Goal: Complete application form: Complete application form

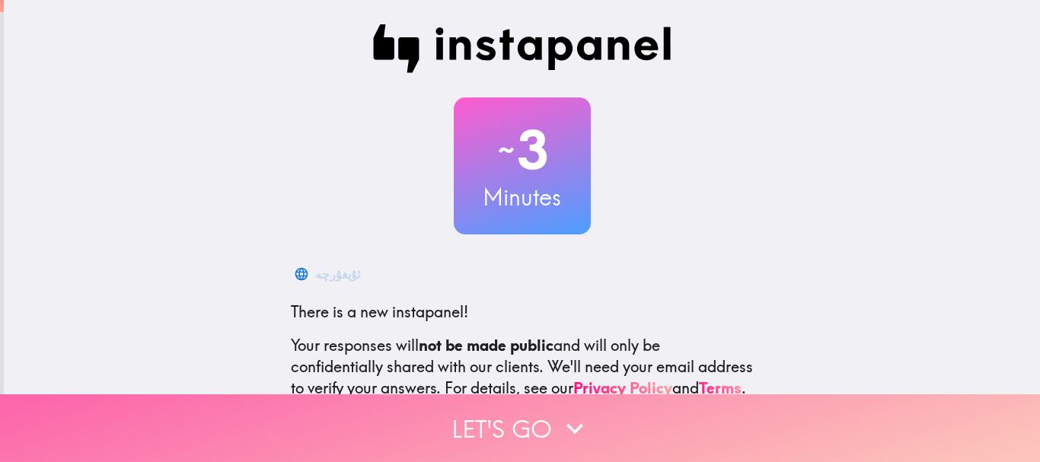
click at [525, 417] on button "Let's go" at bounding box center [520, 428] width 1040 height 68
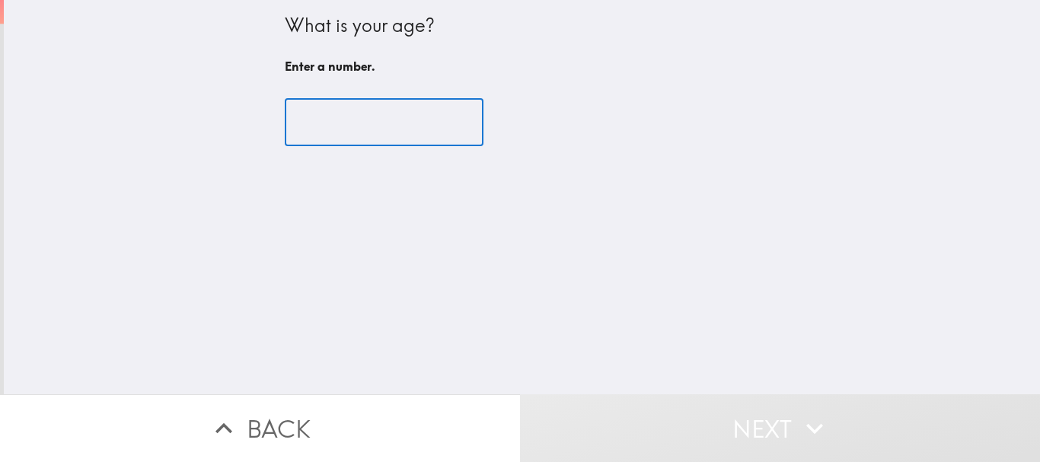
click at [352, 122] on input "number" at bounding box center [384, 122] width 199 height 47
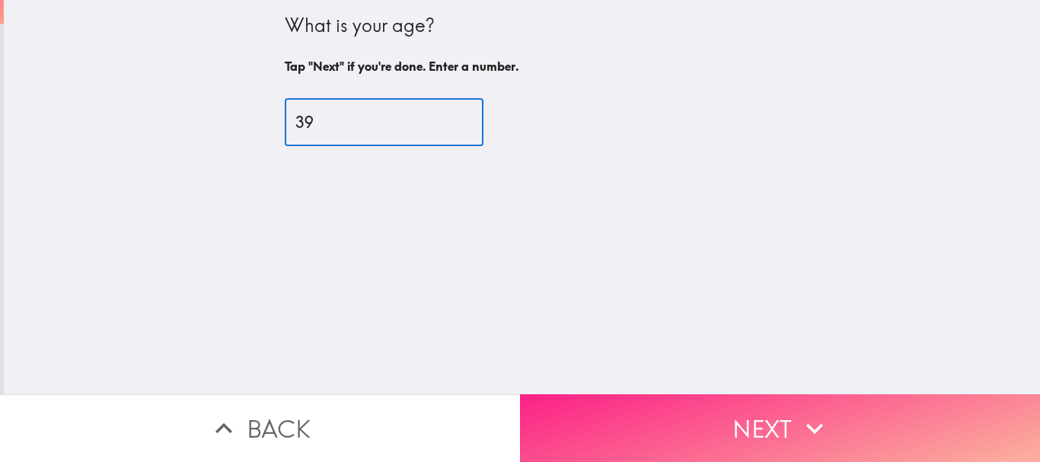
type input "39"
click at [659, 416] on button "Next" at bounding box center [780, 428] width 520 height 68
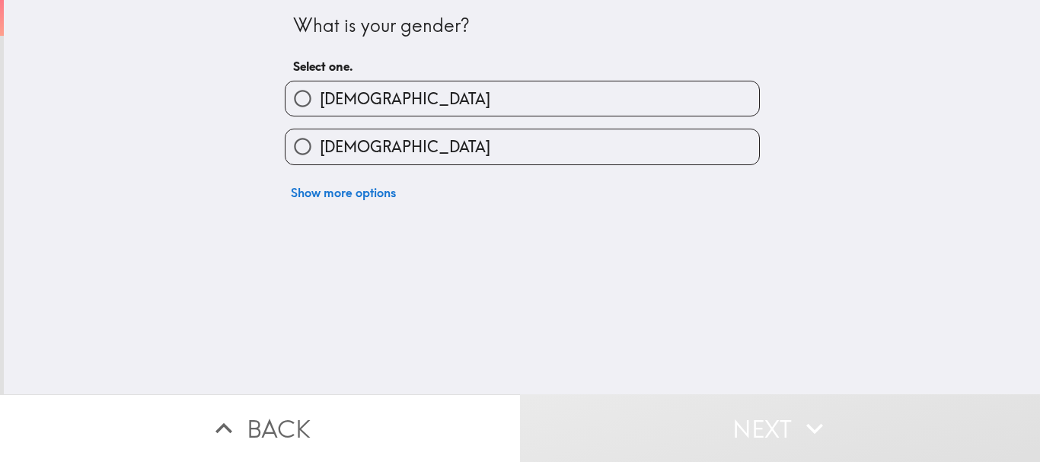
click at [423, 160] on label "[DEMOGRAPHIC_DATA]" at bounding box center [522, 146] width 474 height 34
click at [320, 160] on input "[DEMOGRAPHIC_DATA]" at bounding box center [302, 146] width 34 height 34
radio input "true"
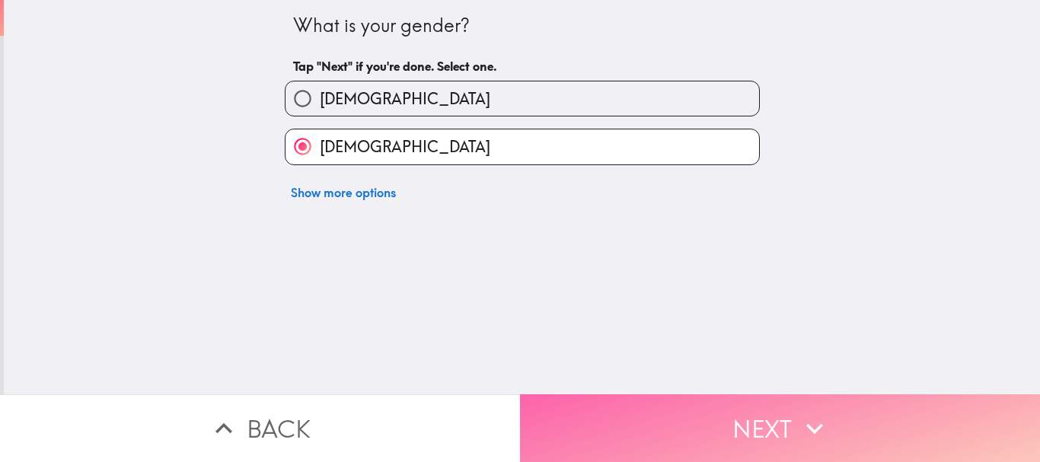
click at [672, 407] on button "Next" at bounding box center [780, 428] width 520 height 68
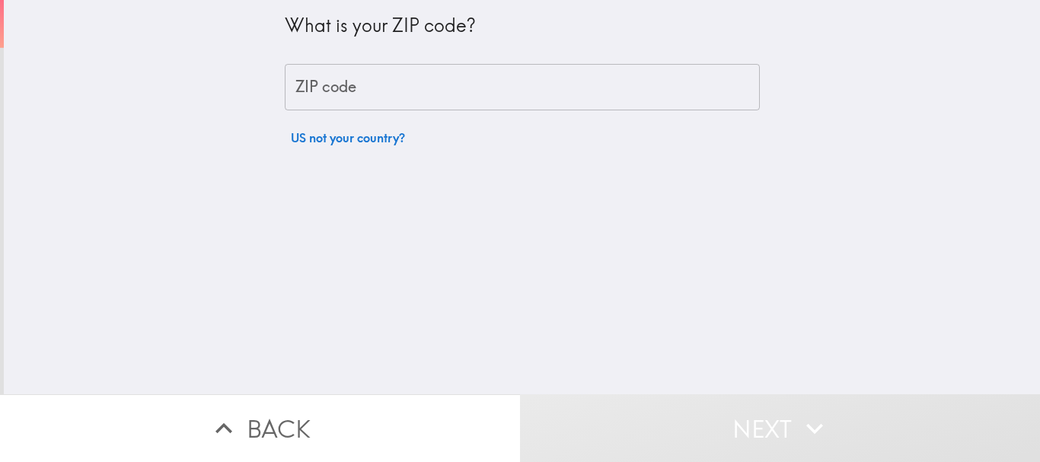
click at [594, 84] on input "ZIP code" at bounding box center [522, 87] width 475 height 47
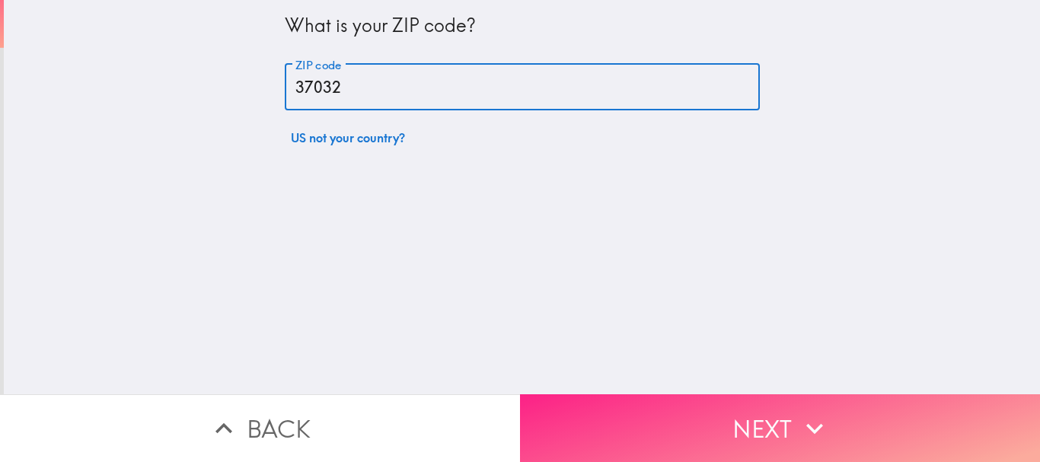
type input "37032"
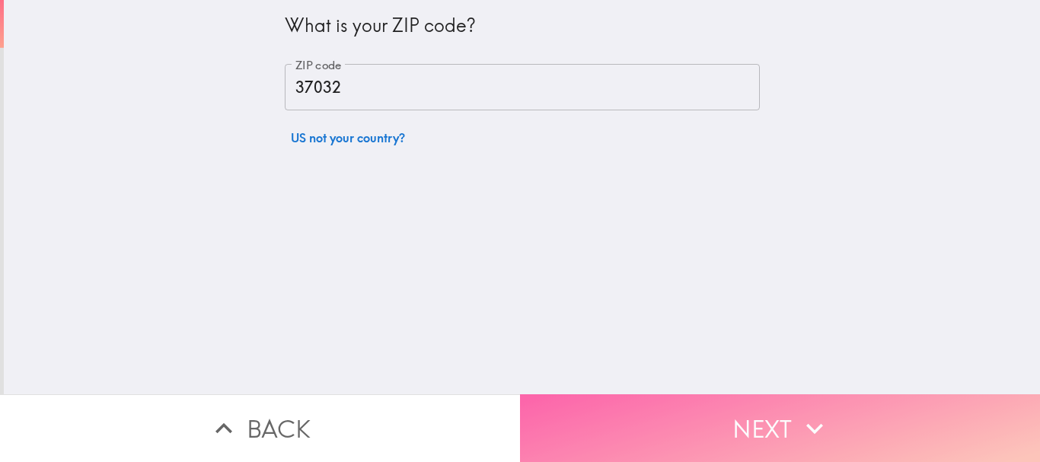
click at [742, 435] on button "Next" at bounding box center [780, 428] width 520 height 68
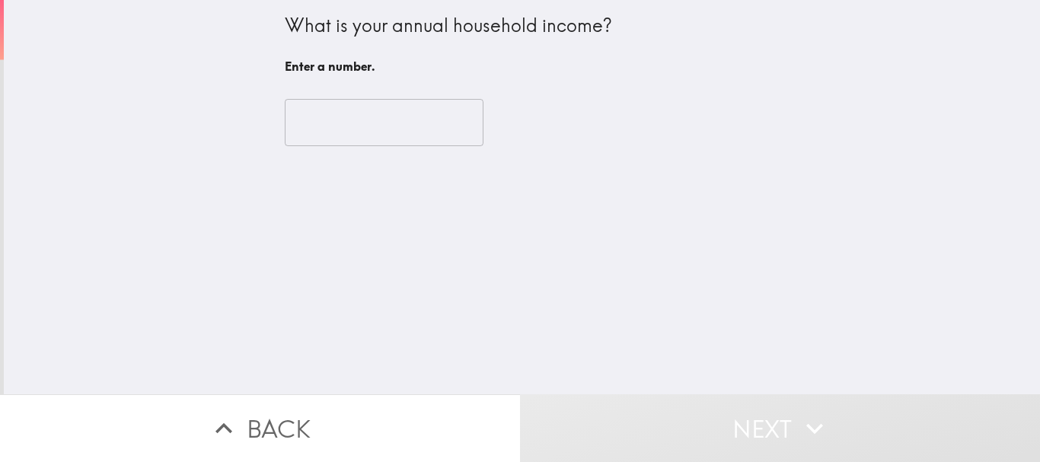
click at [426, 136] on input "number" at bounding box center [384, 122] width 199 height 47
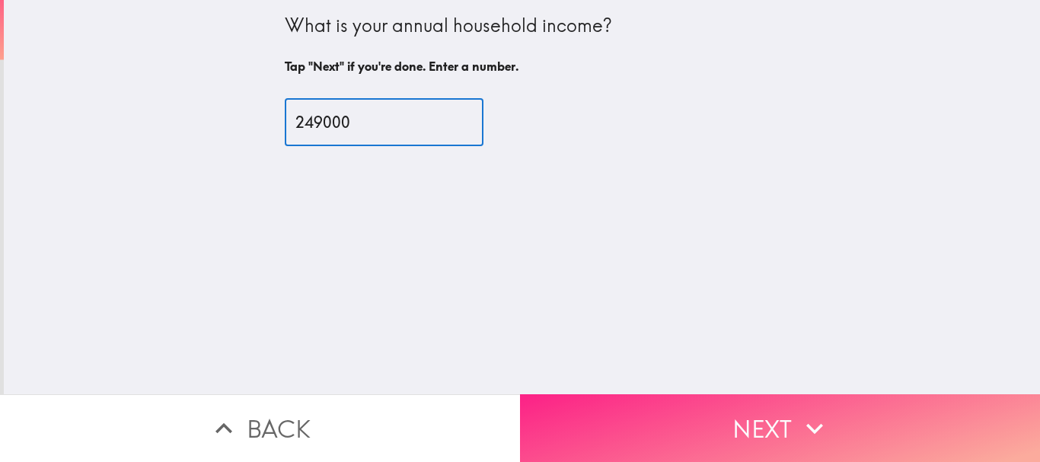
type input "249000"
click at [756, 421] on button "Next" at bounding box center [780, 428] width 520 height 68
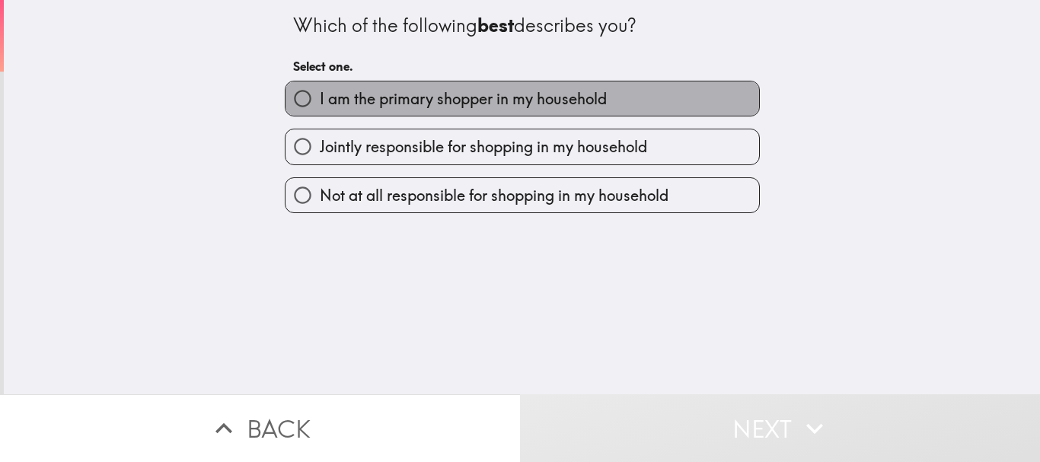
click at [552, 103] on span "I am the primary shopper in my household" at bounding box center [463, 98] width 287 height 21
click at [320, 103] on input "I am the primary shopper in my household" at bounding box center [302, 98] width 34 height 34
radio input "true"
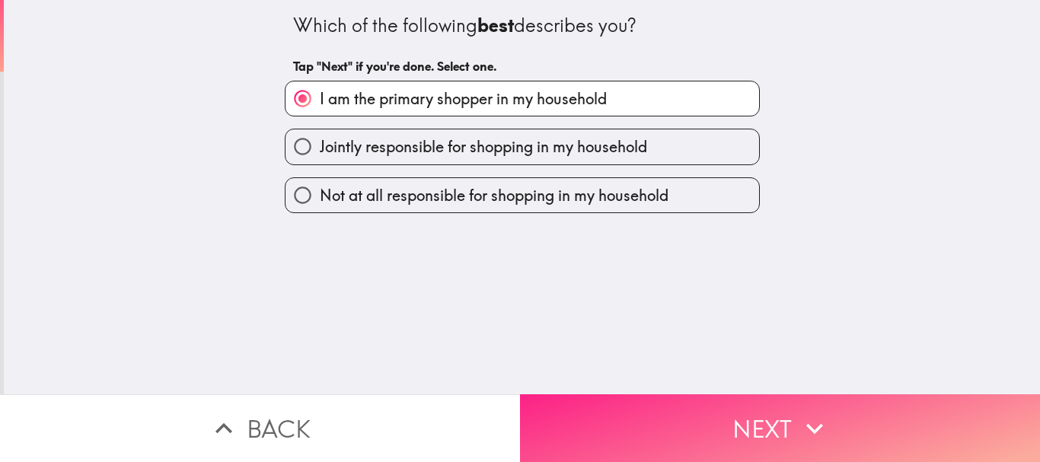
click at [697, 419] on button "Next" at bounding box center [780, 428] width 520 height 68
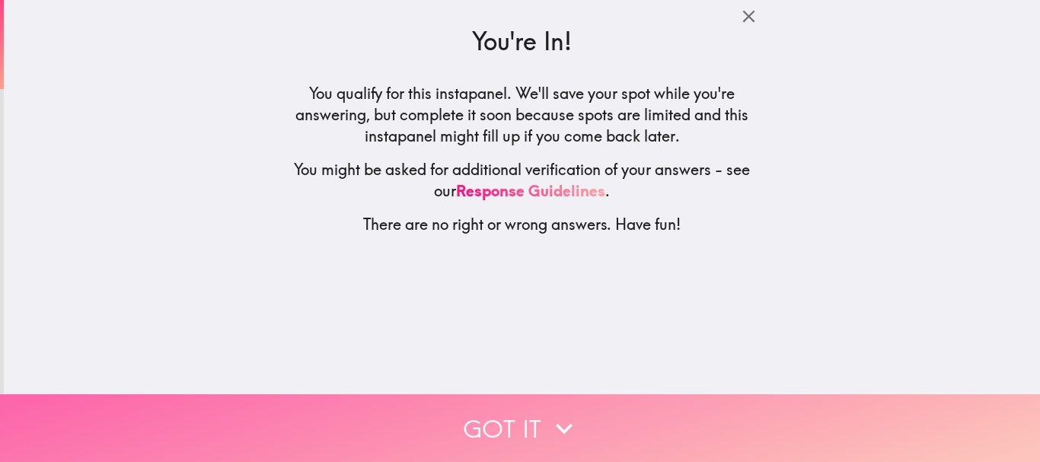
click at [504, 414] on button "Got it" at bounding box center [520, 428] width 1040 height 68
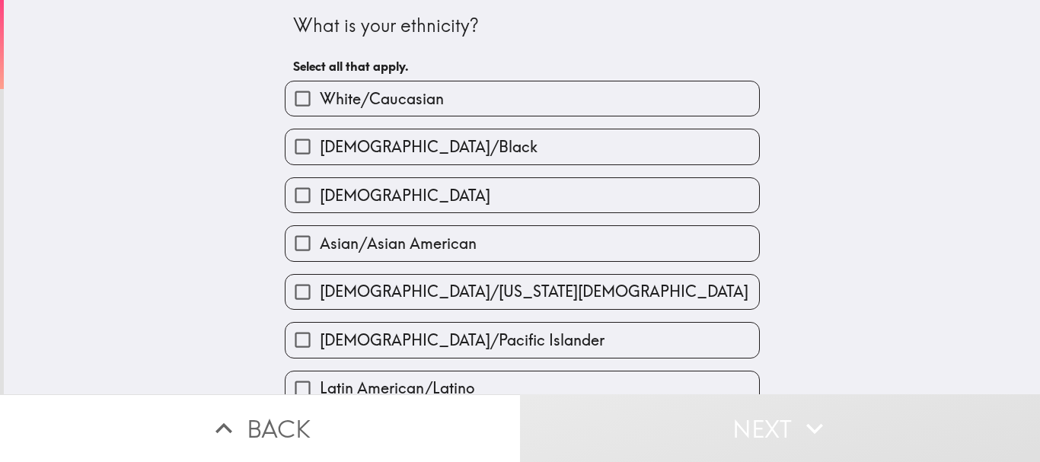
click at [451, 145] on span "[DEMOGRAPHIC_DATA]/Black" at bounding box center [429, 146] width 218 height 21
click at [320, 145] on input "[DEMOGRAPHIC_DATA]/Black" at bounding box center [302, 146] width 34 height 34
checkbox input "true"
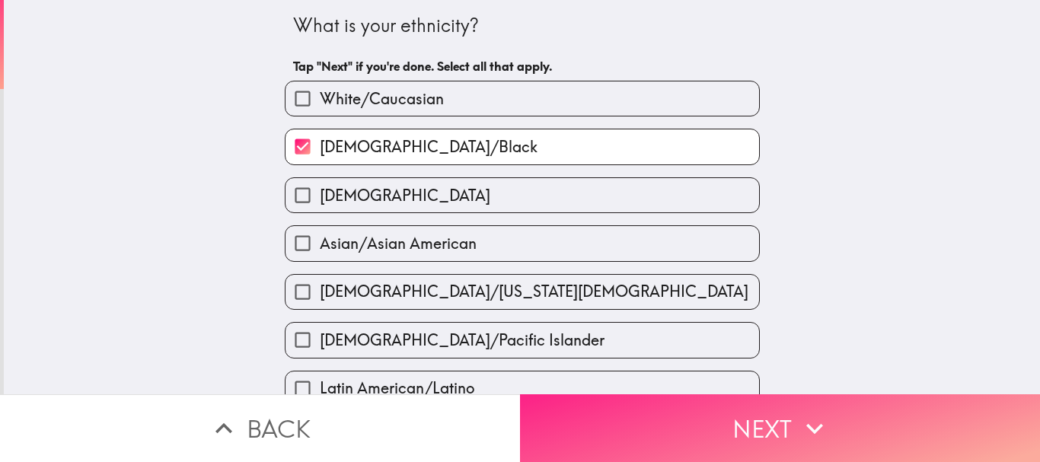
click at [622, 422] on button "Next" at bounding box center [780, 428] width 520 height 68
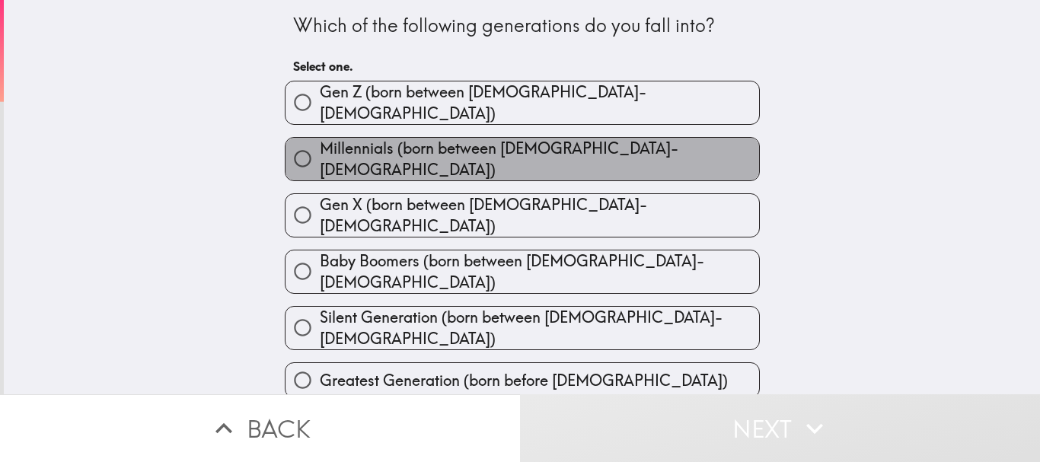
click at [552, 161] on label "Millennials (born between [DEMOGRAPHIC_DATA]-[DEMOGRAPHIC_DATA])" at bounding box center [522, 159] width 474 height 43
click at [320, 161] on input "Millennials (born between [DEMOGRAPHIC_DATA]-[DEMOGRAPHIC_DATA])" at bounding box center [302, 159] width 34 height 34
radio input "true"
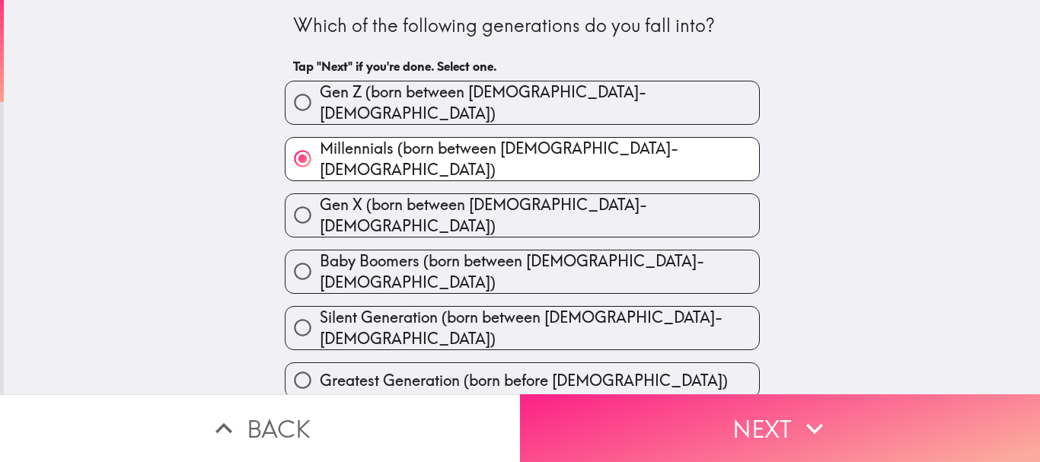
click at [637, 406] on button "Next" at bounding box center [780, 428] width 520 height 68
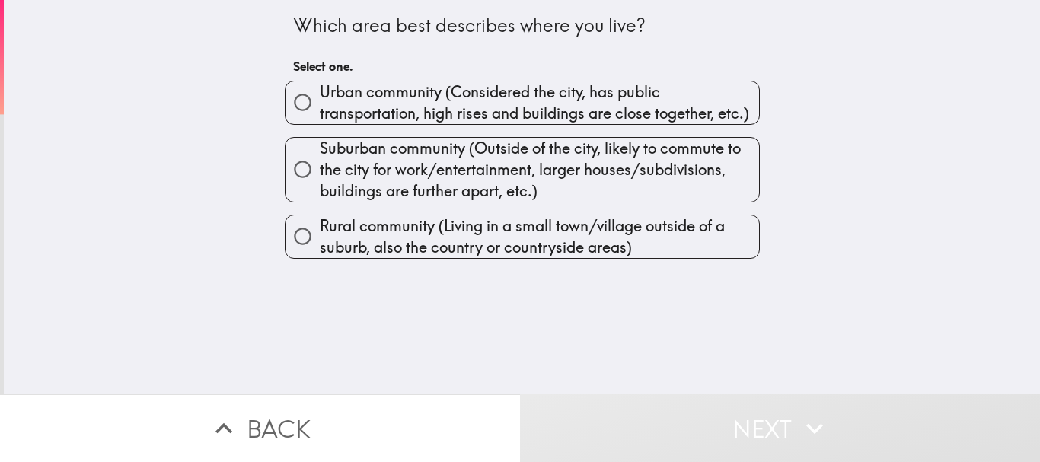
click at [577, 196] on span "Suburban community (Outside of the city, likely to commute to the city for work…" at bounding box center [539, 170] width 439 height 64
click at [320, 187] on input "Suburban community (Outside of the city, likely to commute to the city for work…" at bounding box center [302, 169] width 34 height 34
radio input "true"
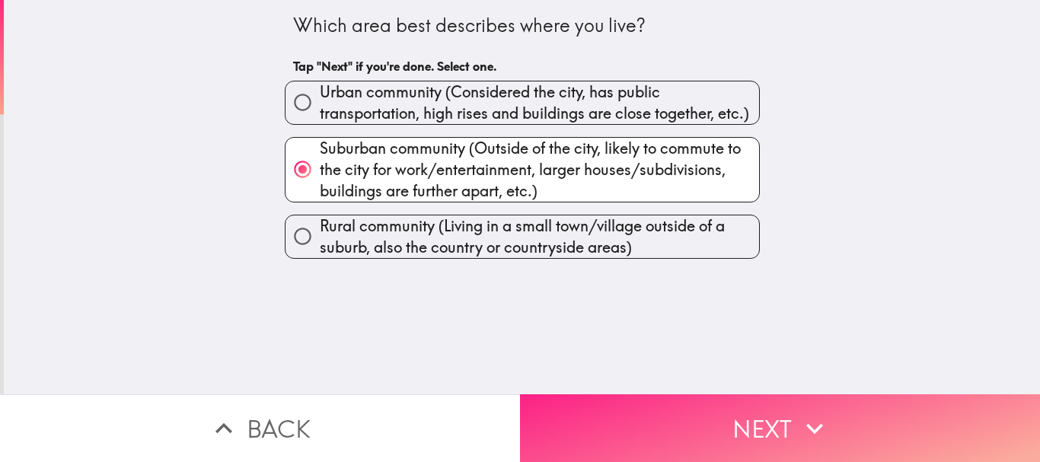
click at [665, 419] on button "Next" at bounding box center [780, 428] width 520 height 68
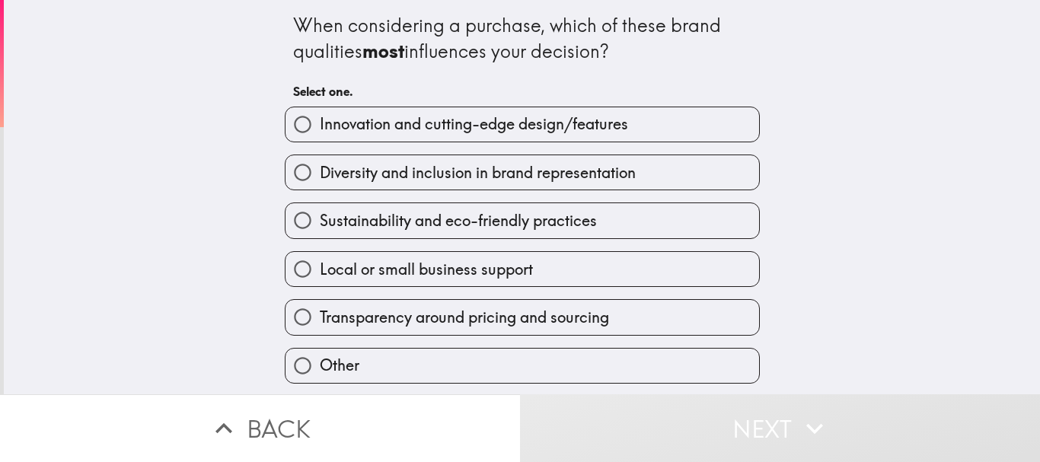
scroll to position [49, 0]
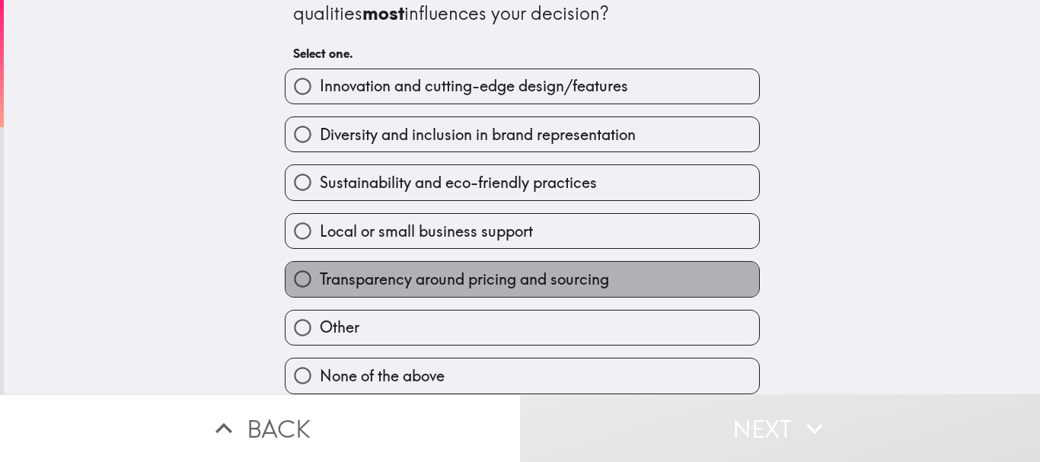
click at [555, 273] on span "Transparency around pricing and sourcing" at bounding box center [464, 279] width 289 height 21
click at [320, 273] on input "Transparency around pricing and sourcing" at bounding box center [302, 279] width 34 height 34
radio input "true"
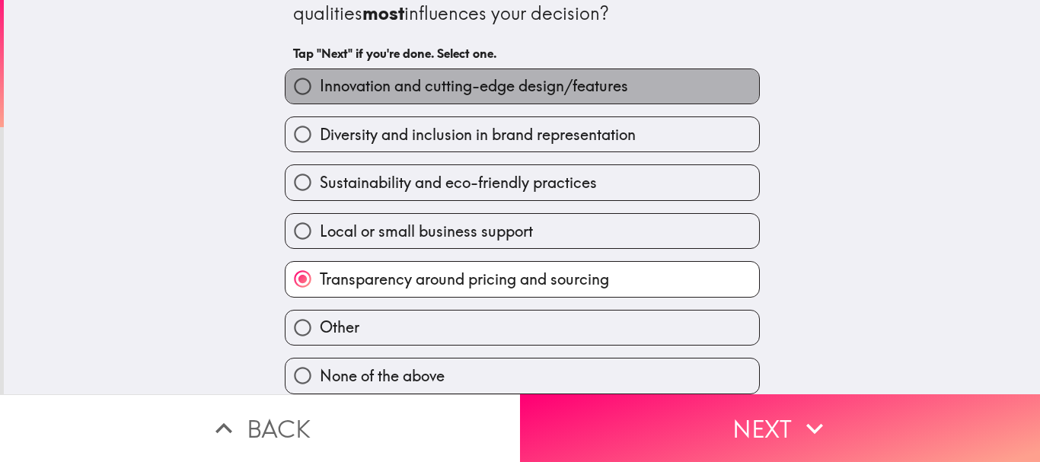
click at [543, 87] on label "Innovation and cutting-edge design/features" at bounding box center [522, 86] width 474 height 34
click at [320, 87] on input "Innovation and cutting-edge design/features" at bounding box center [302, 86] width 34 height 34
radio input "true"
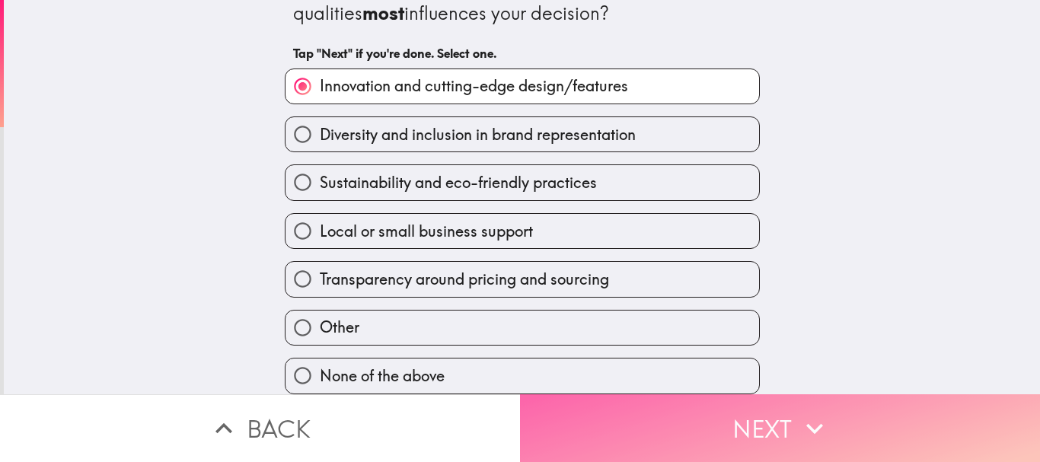
click at [754, 413] on button "Next" at bounding box center [780, 428] width 520 height 68
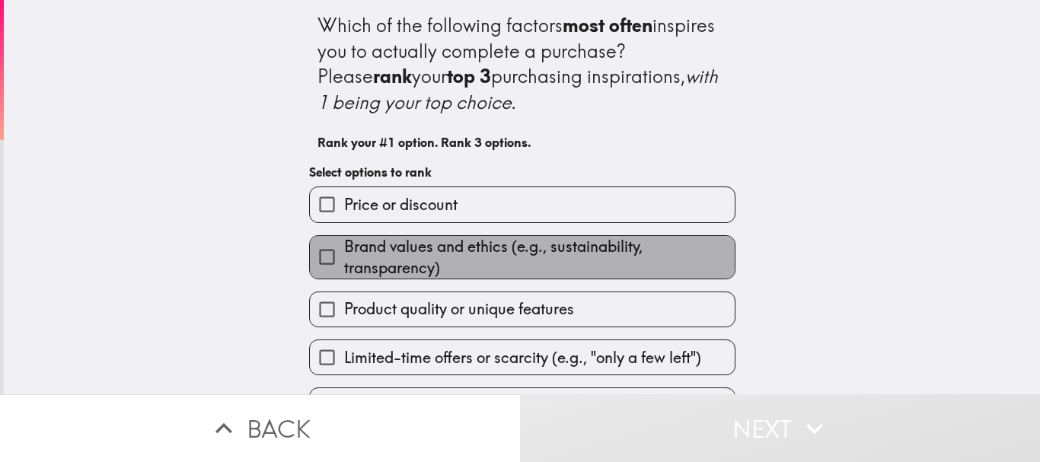
click at [437, 255] on span "Brand values and ethics (e.g., sustainability, transparency)" at bounding box center [539, 257] width 391 height 43
click at [344, 255] on input "Brand values and ethics (e.g., sustainability, transparency)" at bounding box center [327, 257] width 34 height 34
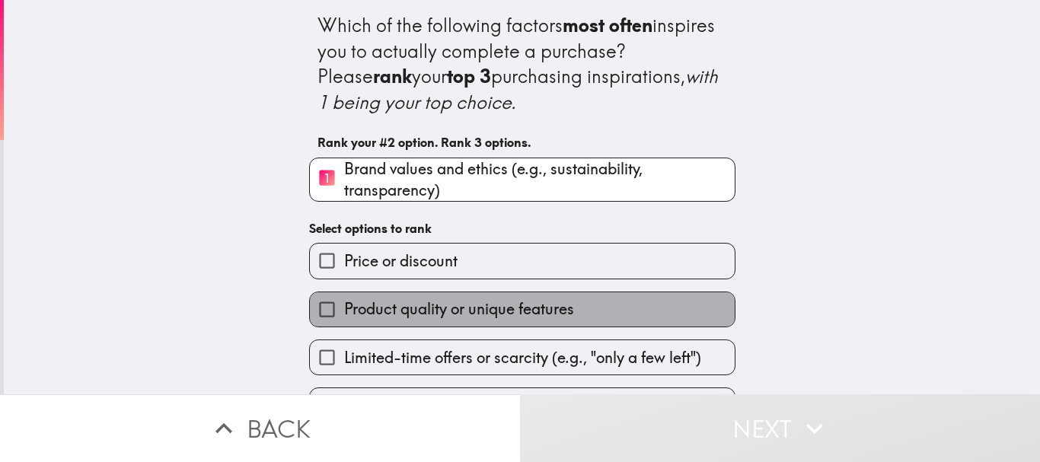
click at [442, 305] on span "Product quality or unique features" at bounding box center [459, 308] width 230 height 21
click at [344, 305] on input "Product quality or unique features" at bounding box center [327, 309] width 34 height 34
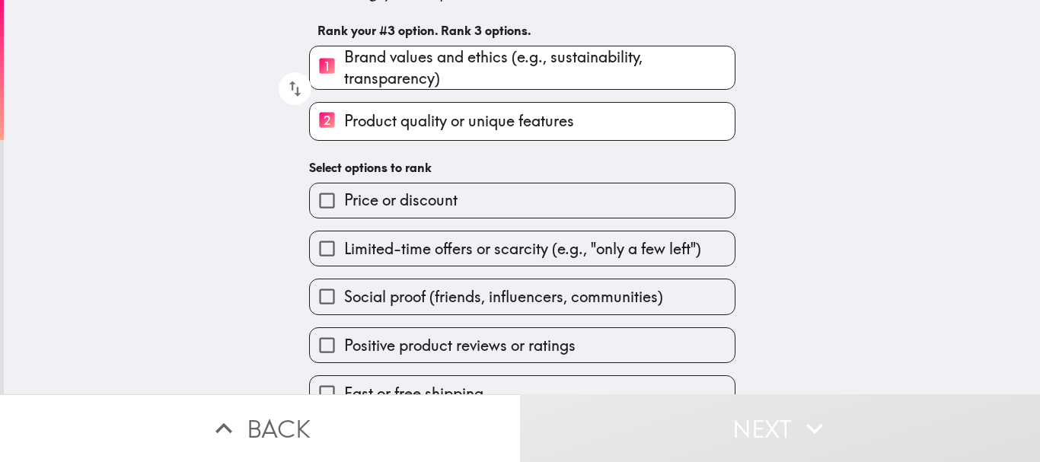
scroll to position [141, 0]
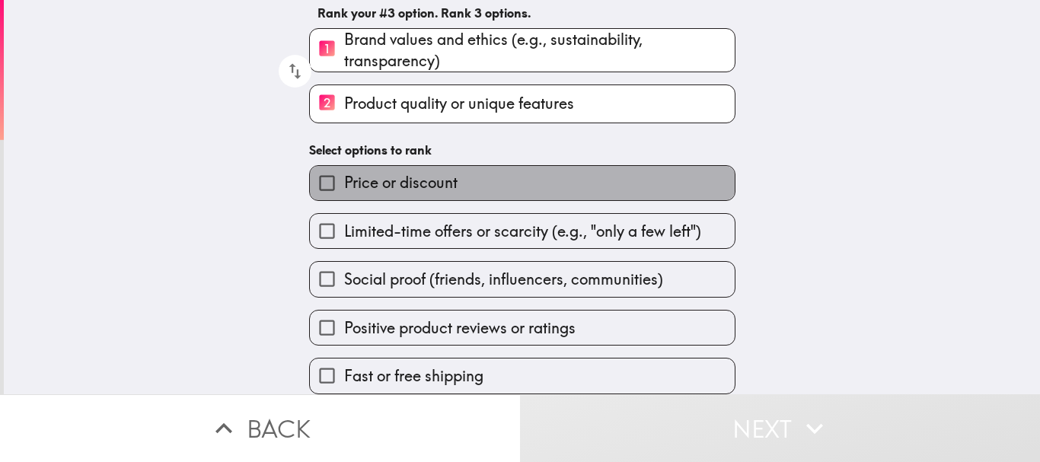
click at [518, 171] on label "Price or discount" at bounding box center [522, 183] width 425 height 34
click at [344, 171] on input "Price or discount" at bounding box center [327, 183] width 34 height 34
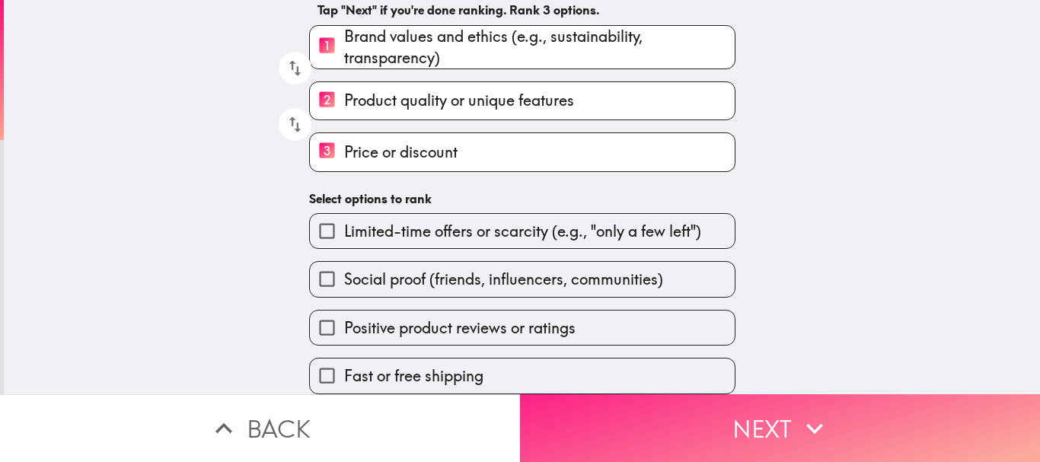
click at [692, 410] on button "Next" at bounding box center [780, 428] width 520 height 68
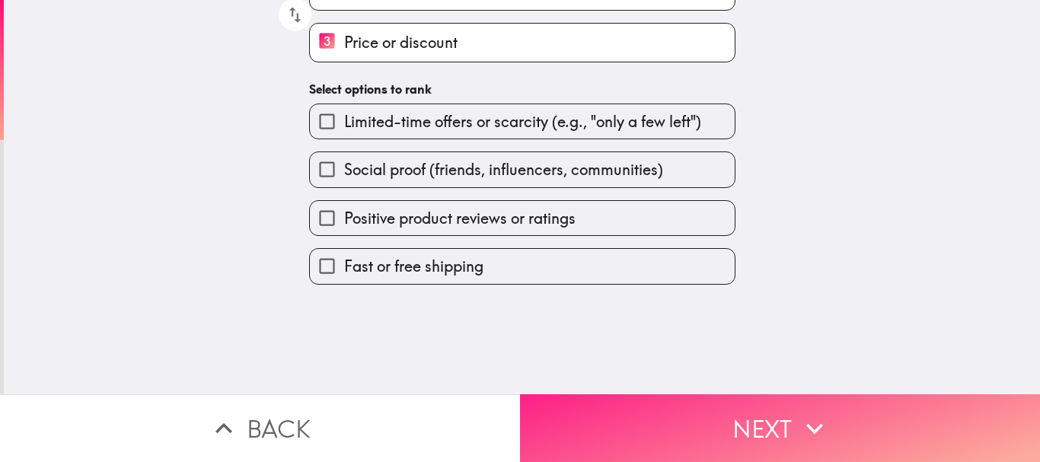
scroll to position [0, 0]
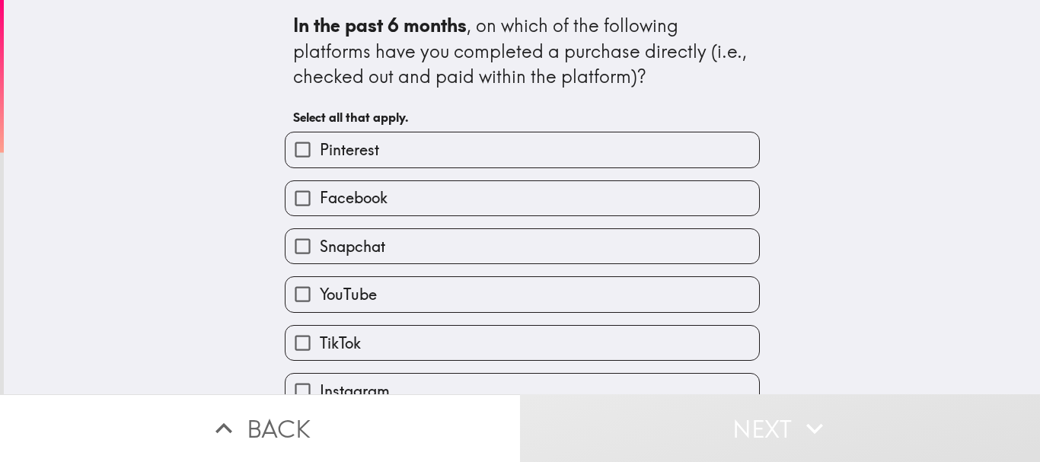
click at [428, 161] on label "Pinterest" at bounding box center [522, 149] width 474 height 34
click at [320, 161] on input "Pinterest" at bounding box center [302, 149] width 34 height 34
checkbox input "true"
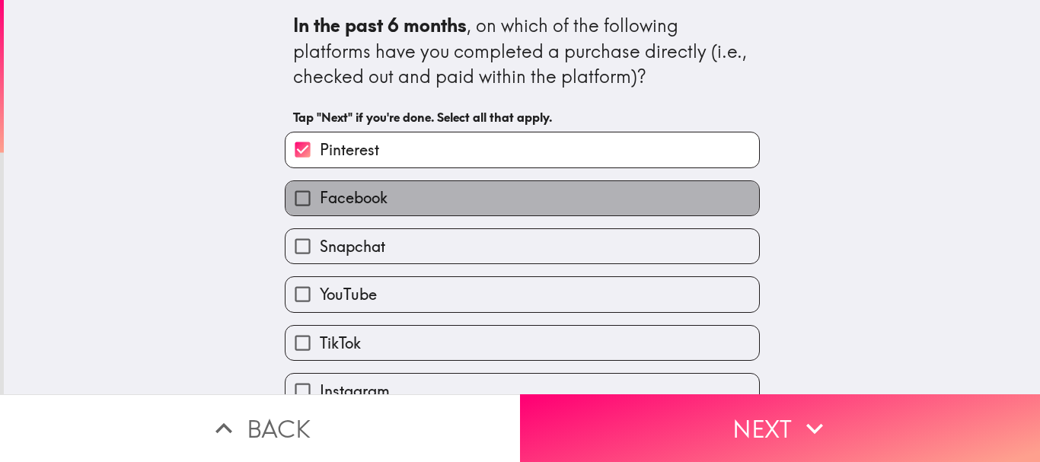
click at [428, 199] on label "Facebook" at bounding box center [522, 198] width 474 height 34
click at [320, 199] on input "Facebook" at bounding box center [302, 198] width 34 height 34
checkbox input "true"
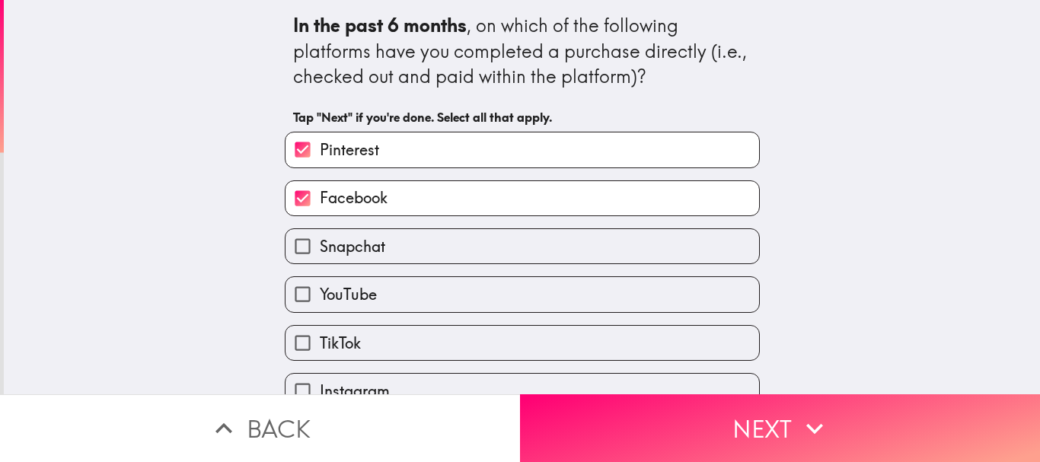
click at [430, 247] on label "Snapchat" at bounding box center [522, 246] width 474 height 34
click at [320, 247] on input "Snapchat" at bounding box center [302, 246] width 34 height 34
checkbox input "true"
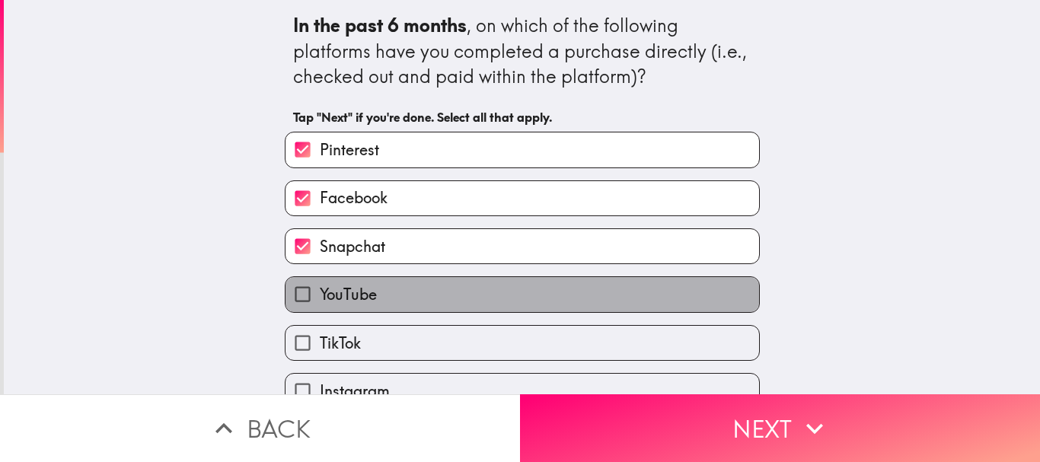
click at [428, 297] on label "YouTube" at bounding box center [522, 294] width 474 height 34
click at [320, 297] on input "YouTube" at bounding box center [302, 294] width 34 height 34
checkbox input "true"
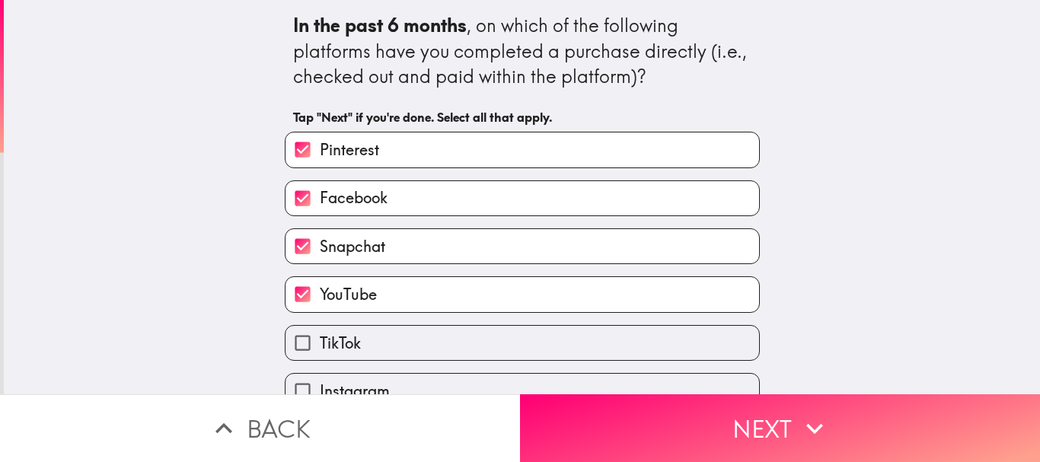
click at [423, 346] on label "TikTok" at bounding box center [522, 343] width 474 height 34
click at [320, 346] on input "TikTok" at bounding box center [302, 343] width 34 height 34
checkbox input "true"
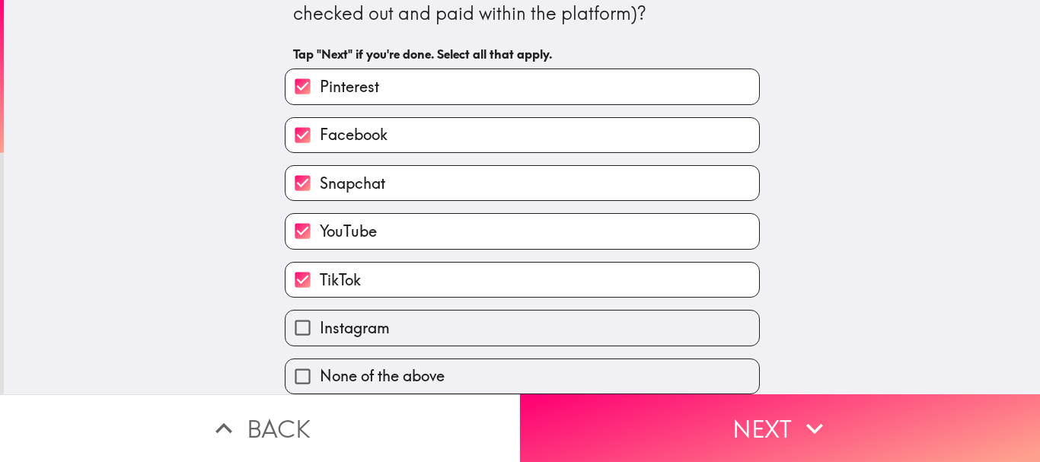
scroll to position [75, 0]
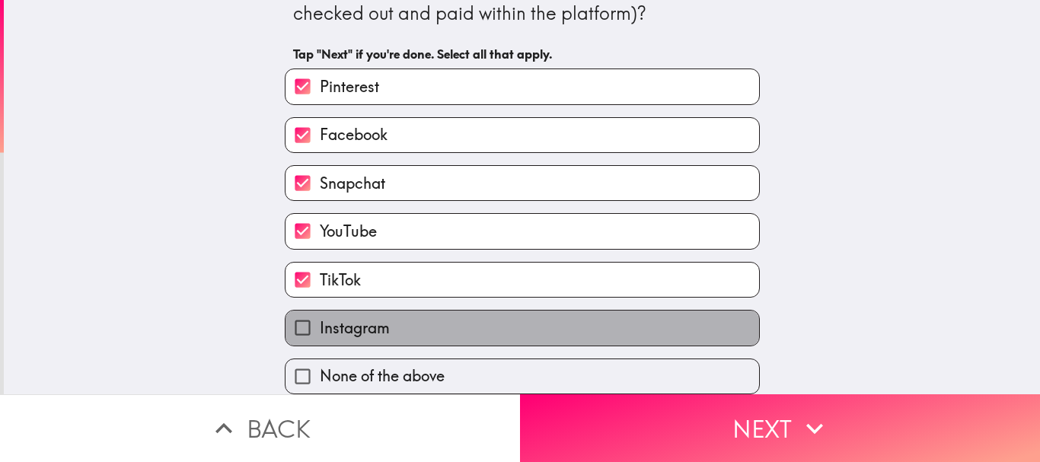
click at [418, 318] on label "Instagram" at bounding box center [522, 328] width 474 height 34
click at [320, 318] on input "Instagram" at bounding box center [302, 328] width 34 height 34
checkbox input "true"
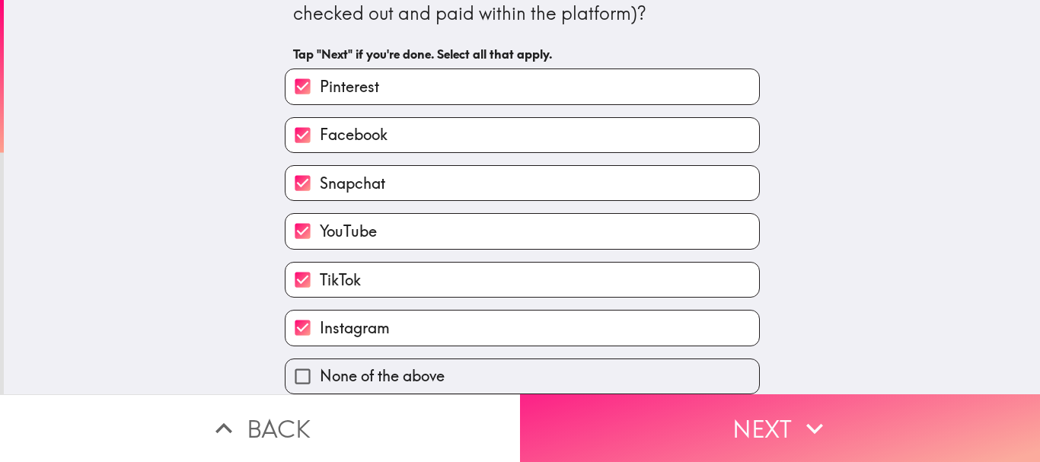
click at [633, 411] on button "Next" at bounding box center [780, 428] width 520 height 68
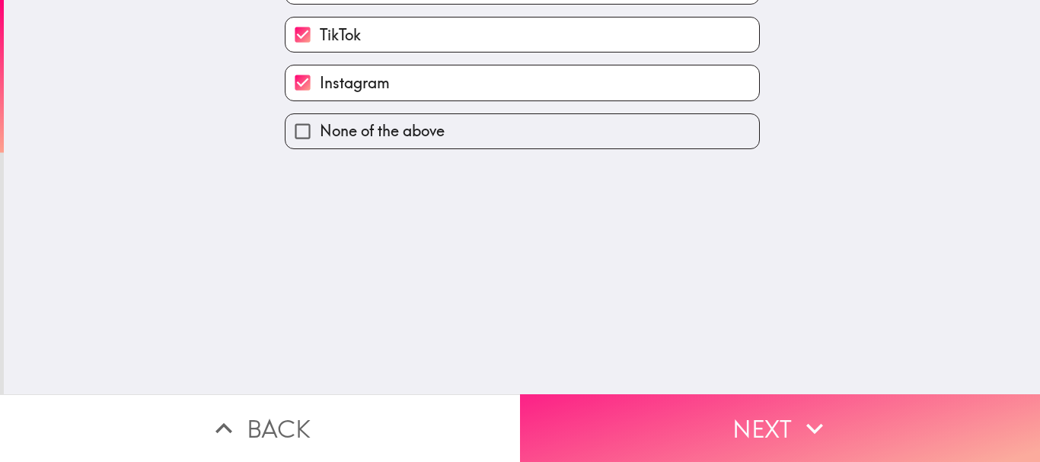
scroll to position [0, 0]
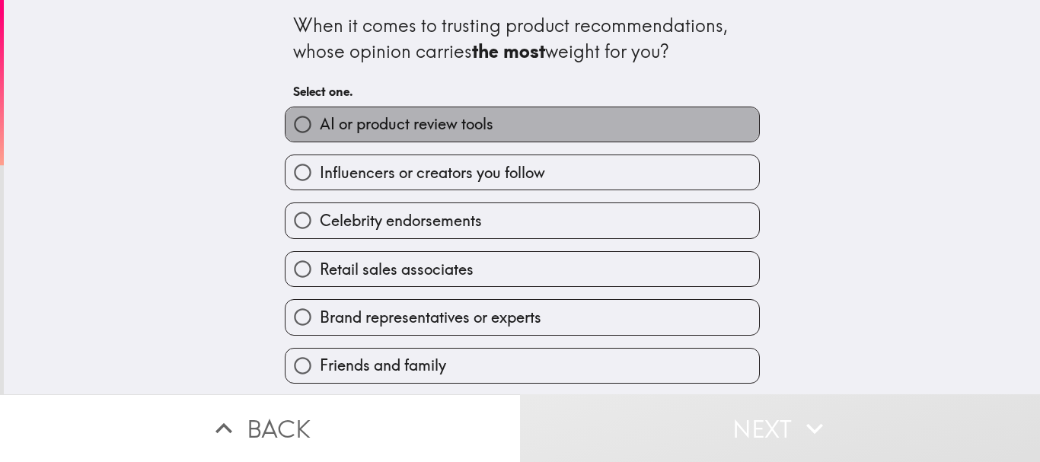
click at [421, 125] on span "AI or product review tools" at bounding box center [407, 123] width 174 height 21
click at [320, 125] on input "AI or product review tools" at bounding box center [302, 124] width 34 height 34
radio input "true"
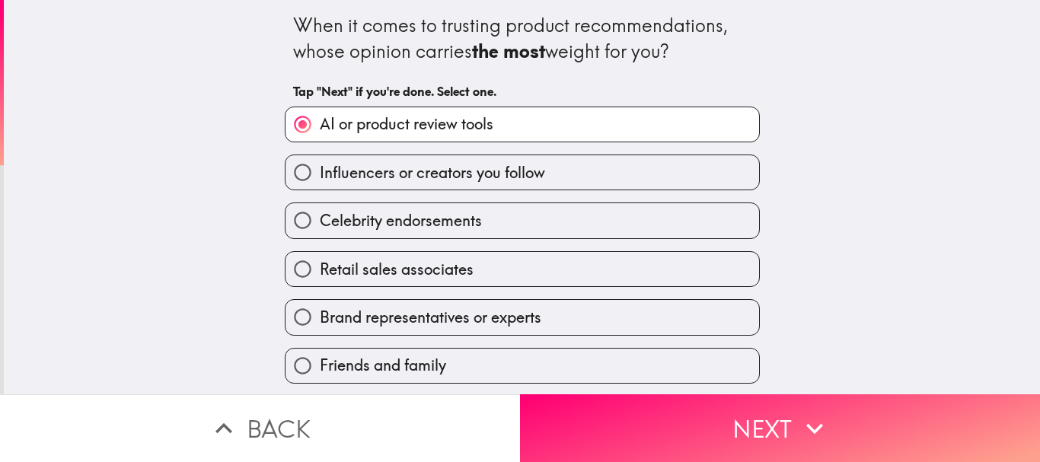
click at [437, 118] on span "AI or product review tools" at bounding box center [407, 123] width 174 height 21
click at [320, 118] on input "AI or product review tools" at bounding box center [302, 124] width 34 height 34
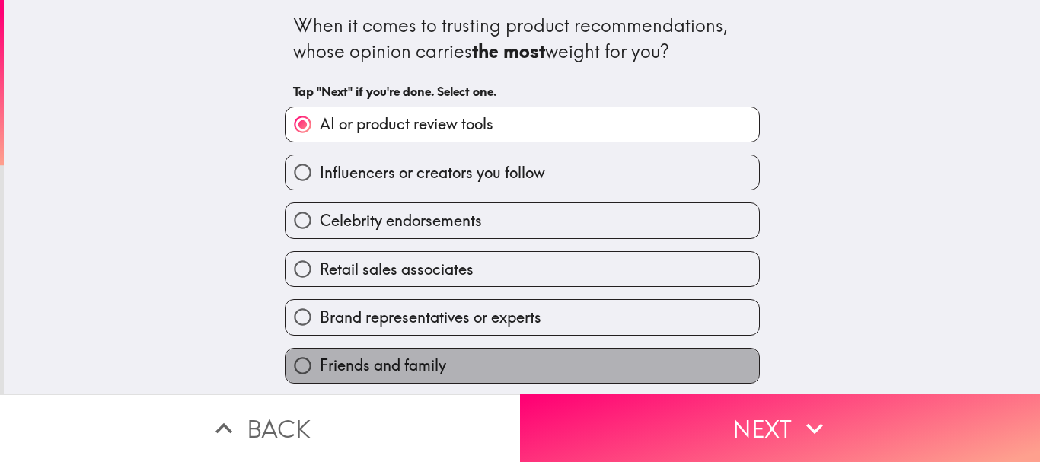
click at [417, 371] on span "Friends and family" at bounding box center [383, 365] width 126 height 21
click at [320, 371] on input "Friends and family" at bounding box center [302, 366] width 34 height 34
radio input "true"
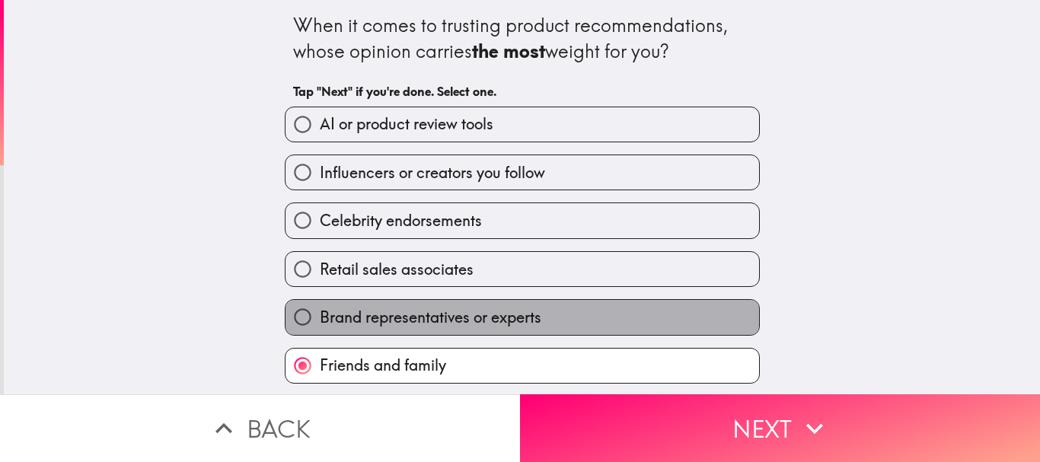
click at [426, 323] on span "Brand representatives or experts" at bounding box center [431, 317] width 222 height 21
click at [320, 323] on input "Brand representatives or experts" at bounding box center [302, 317] width 34 height 34
radio input "true"
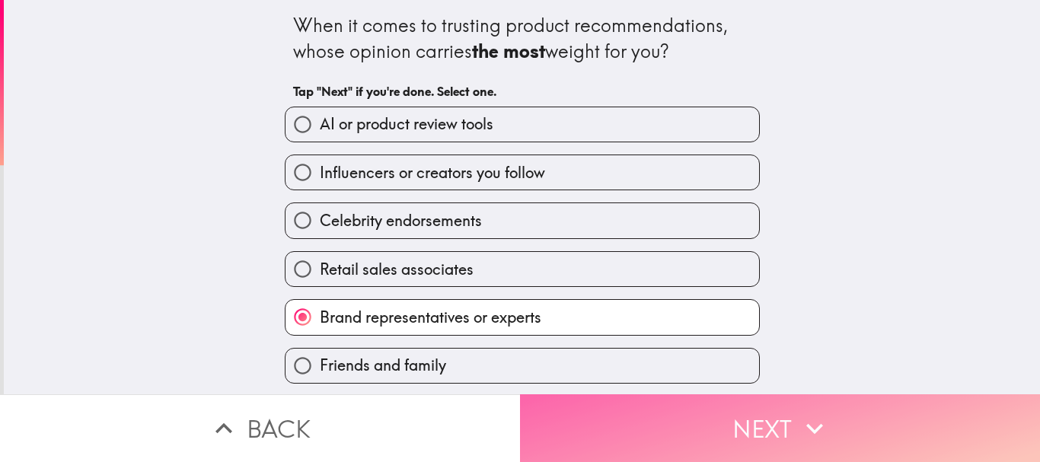
click at [706, 419] on button "Next" at bounding box center [780, 428] width 520 height 68
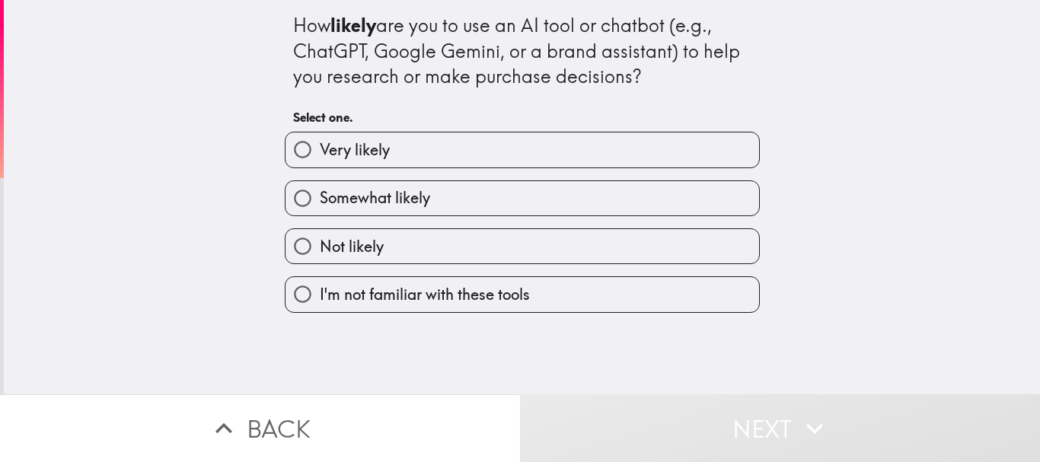
click at [451, 148] on label "Very likely" at bounding box center [522, 149] width 474 height 34
click at [320, 148] on input "Very likely" at bounding box center [302, 149] width 34 height 34
radio input "true"
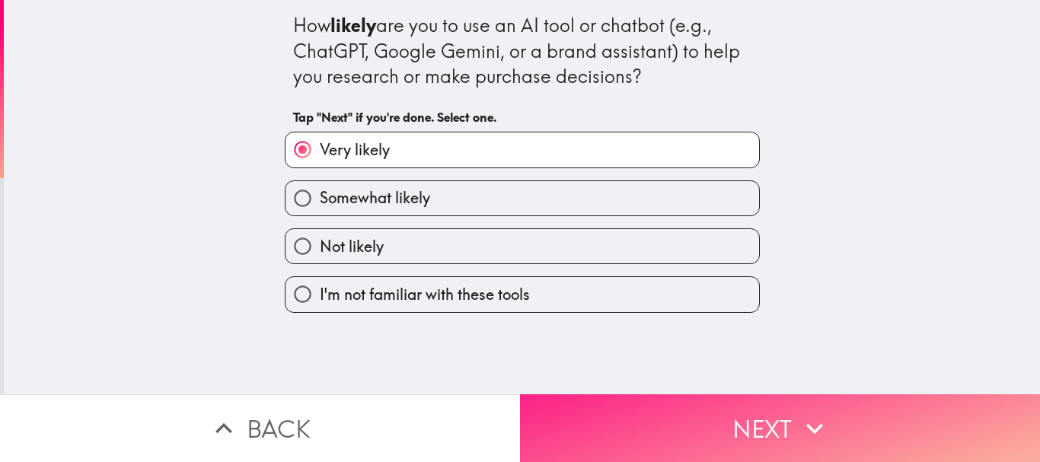
click at [717, 406] on button "Next" at bounding box center [780, 428] width 520 height 68
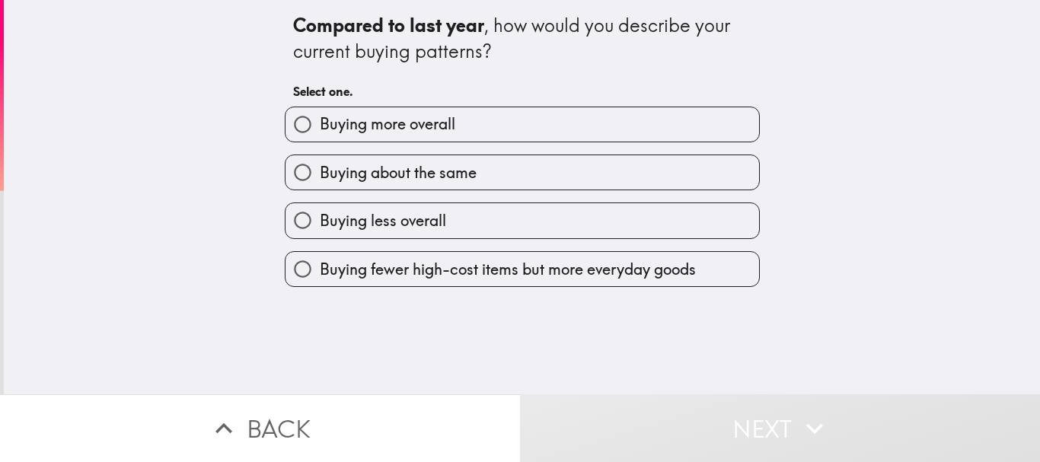
click at [500, 120] on label "Buying more overall" at bounding box center [522, 124] width 474 height 34
click at [320, 120] on input "Buying more overall" at bounding box center [302, 124] width 34 height 34
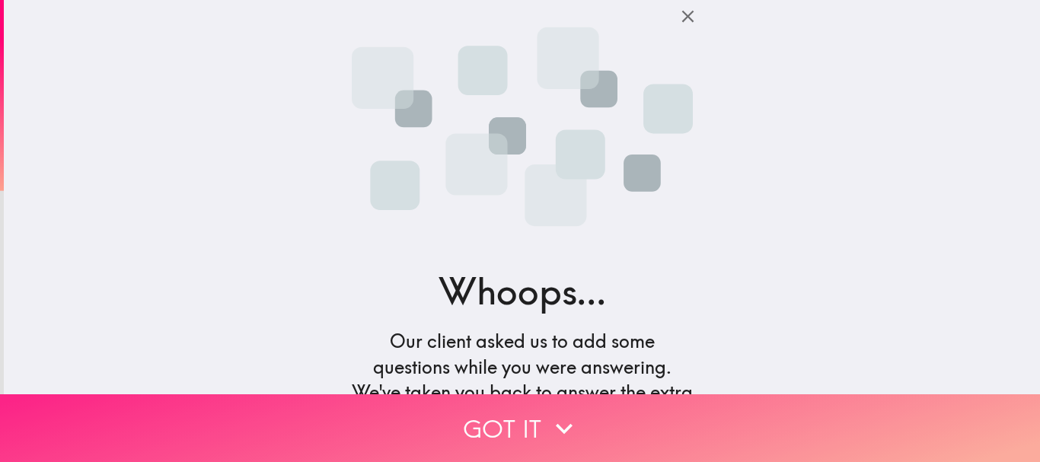
click at [547, 412] on icon "button" at bounding box center [563, 428] width 33 height 33
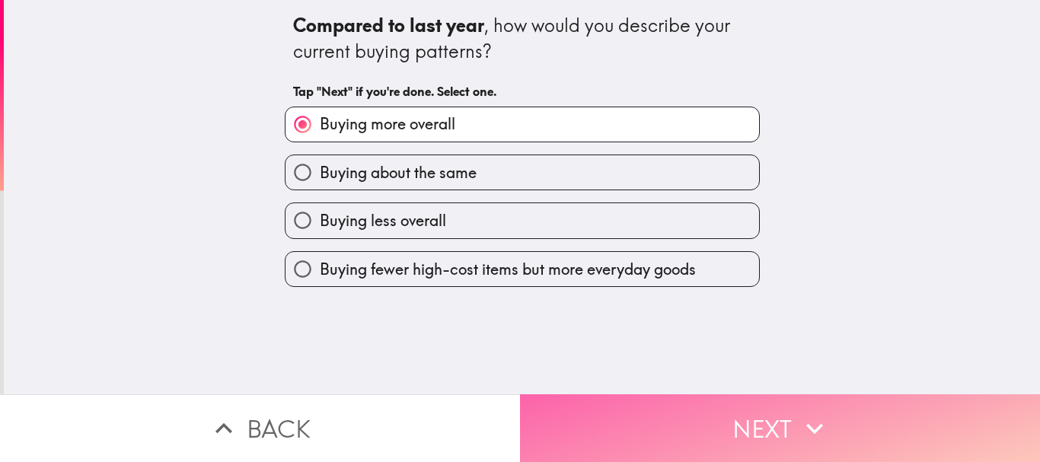
click at [616, 400] on button "Next" at bounding box center [780, 428] width 520 height 68
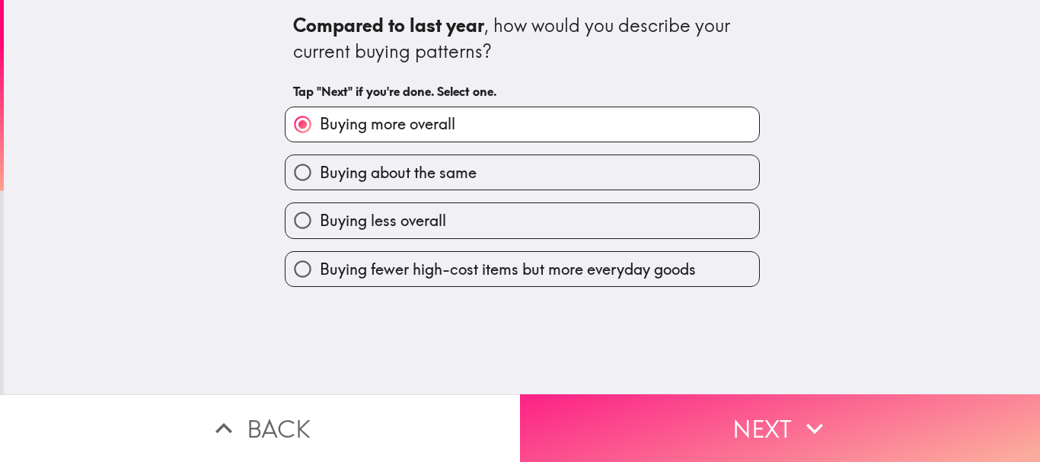
click at [789, 416] on button "Next" at bounding box center [780, 428] width 520 height 68
click at [814, 412] on icon "button" at bounding box center [814, 428] width 33 height 33
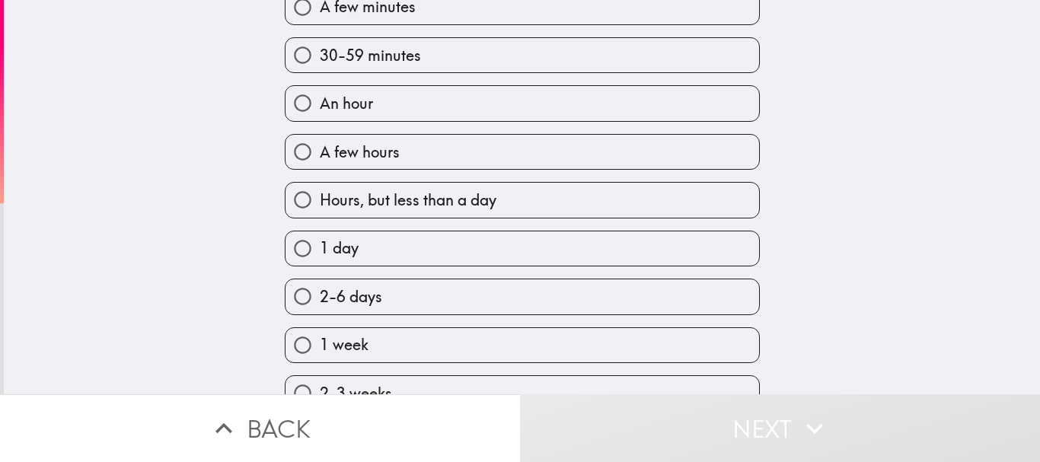
scroll to position [152, 0]
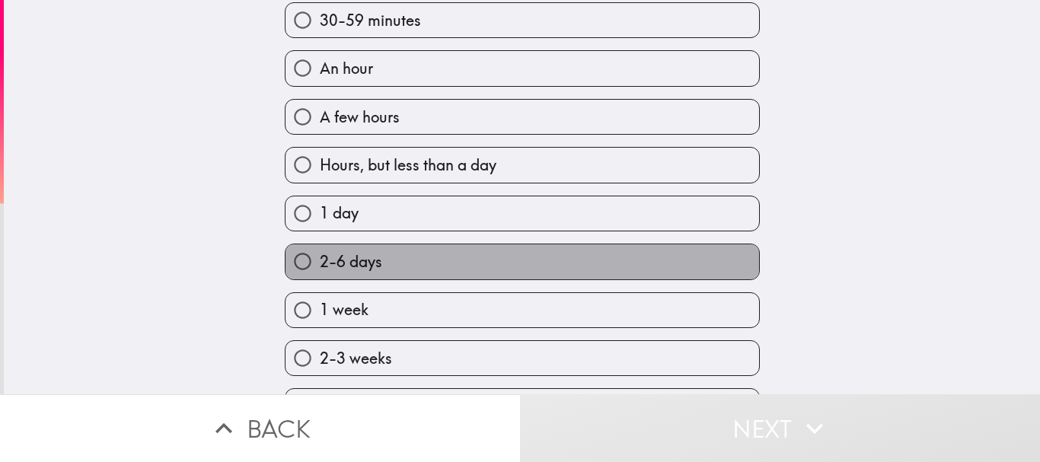
click at [467, 271] on label "2-6 days" at bounding box center [522, 261] width 474 height 34
click at [320, 271] on input "2-6 days" at bounding box center [302, 261] width 34 height 34
radio input "true"
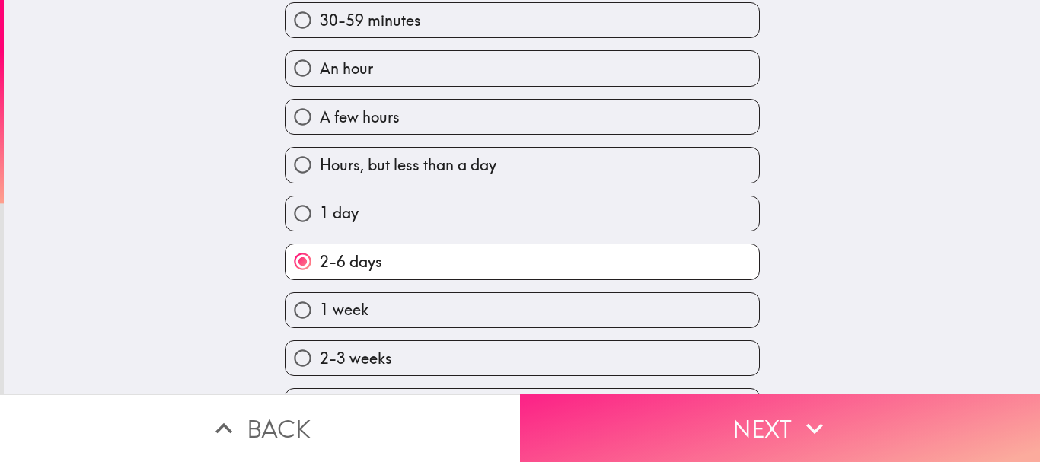
click at [803, 419] on icon "button" at bounding box center [814, 428] width 33 height 33
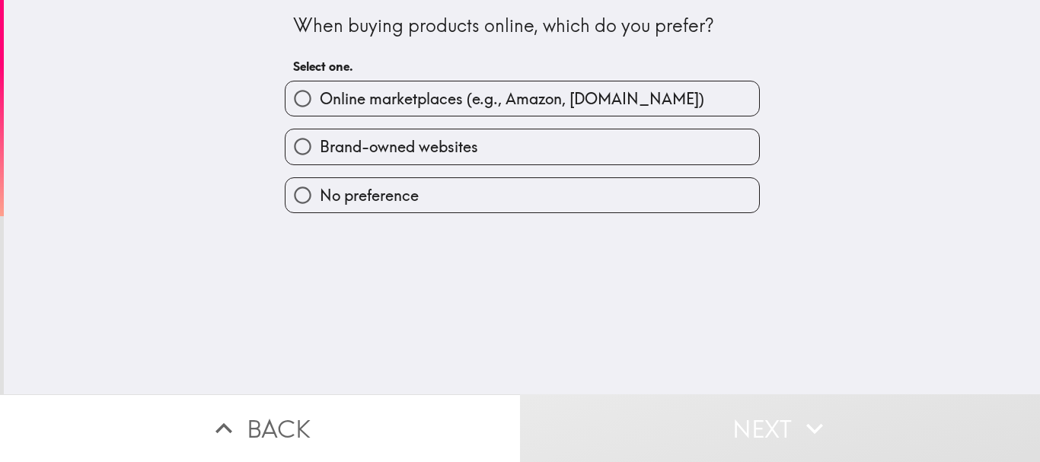
click at [486, 107] on span "Online marketplaces (e.g., Amazon, [DOMAIN_NAME])" at bounding box center [512, 98] width 384 height 21
click at [320, 107] on input "Online marketplaces (e.g., Amazon, [DOMAIN_NAME])" at bounding box center [302, 98] width 34 height 34
radio input "true"
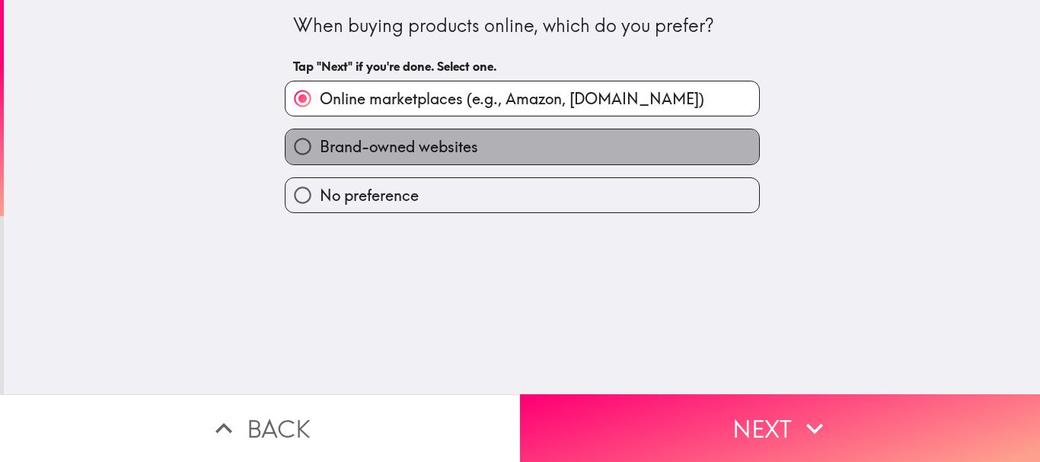
click at [483, 145] on label "Brand-owned websites" at bounding box center [522, 146] width 474 height 34
click at [320, 145] on input "Brand-owned websites" at bounding box center [302, 146] width 34 height 34
radio input "true"
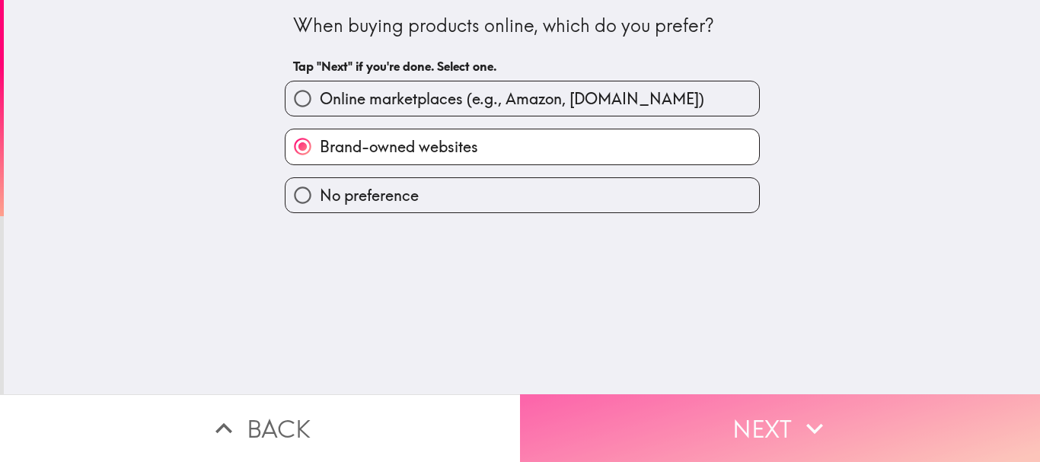
click at [812, 419] on icon "button" at bounding box center [814, 428] width 33 height 33
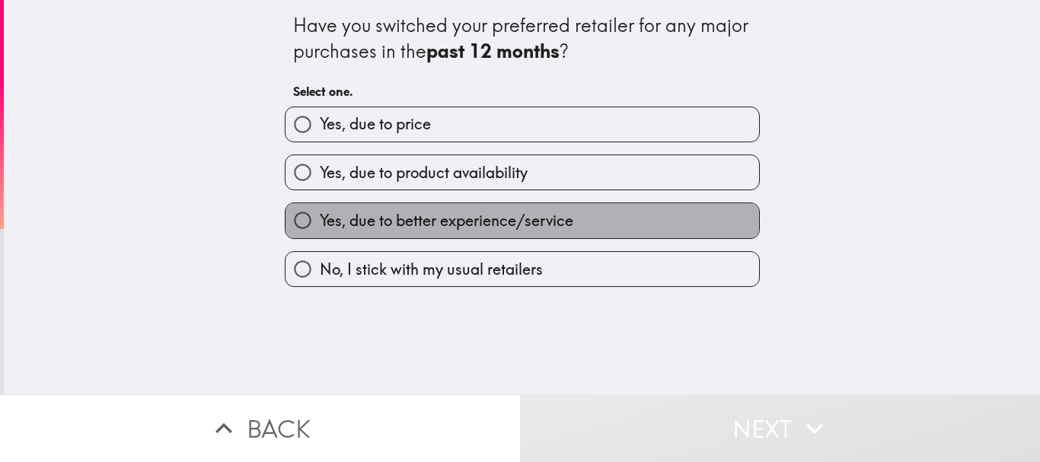
click at [501, 221] on span "Yes, due to better experience/service" at bounding box center [447, 220] width 254 height 21
click at [320, 221] on input "Yes, due to better experience/service" at bounding box center [302, 220] width 34 height 34
radio input "true"
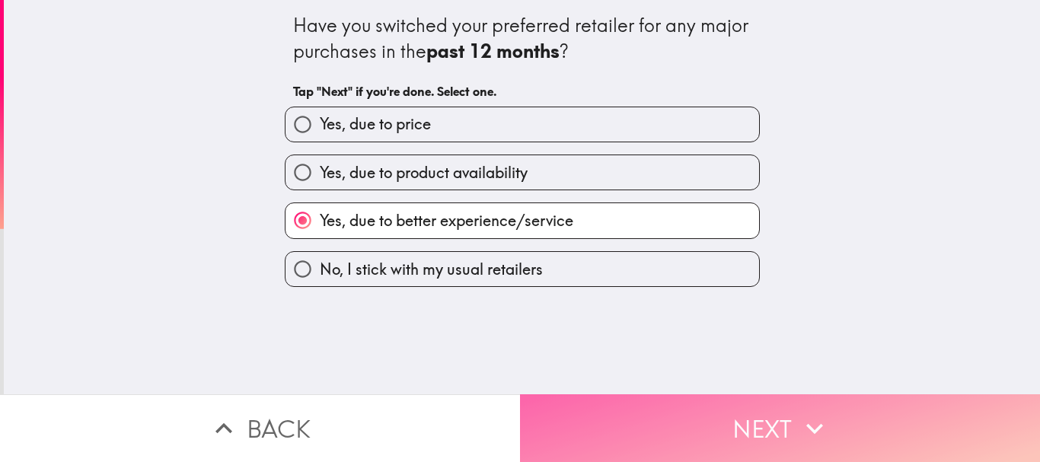
click at [806, 423] on icon "button" at bounding box center [814, 428] width 17 height 11
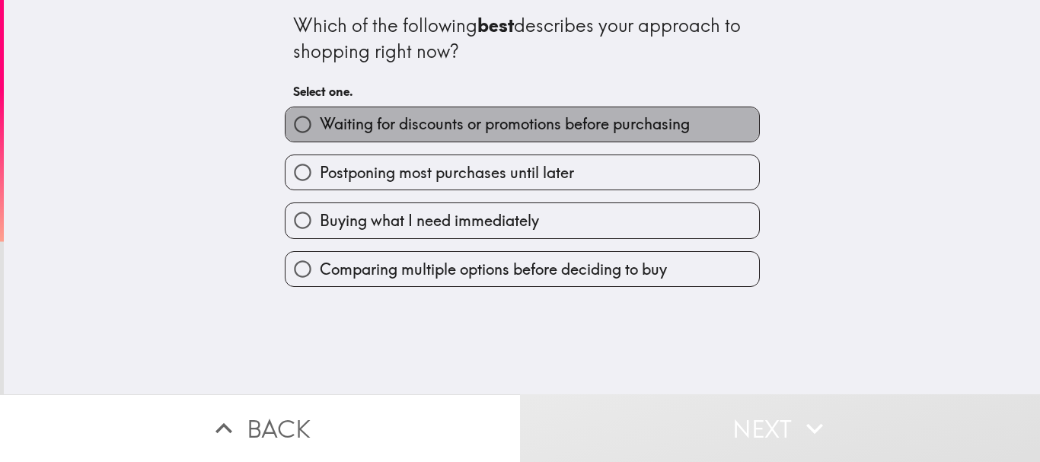
click at [578, 130] on span "Waiting for discounts or promotions before purchasing" at bounding box center [505, 123] width 370 height 21
click at [320, 130] on input "Waiting for discounts or promotions before purchasing" at bounding box center [302, 124] width 34 height 34
radio input "true"
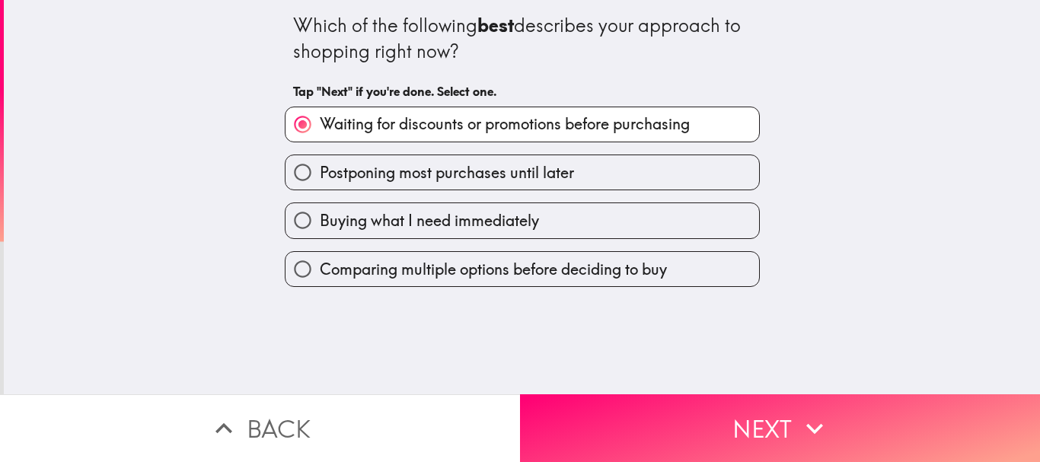
click at [593, 266] on span "Comparing multiple options before deciding to buy" at bounding box center [493, 269] width 347 height 21
click at [320, 266] on input "Comparing multiple options before deciding to buy" at bounding box center [302, 269] width 34 height 34
radio input "true"
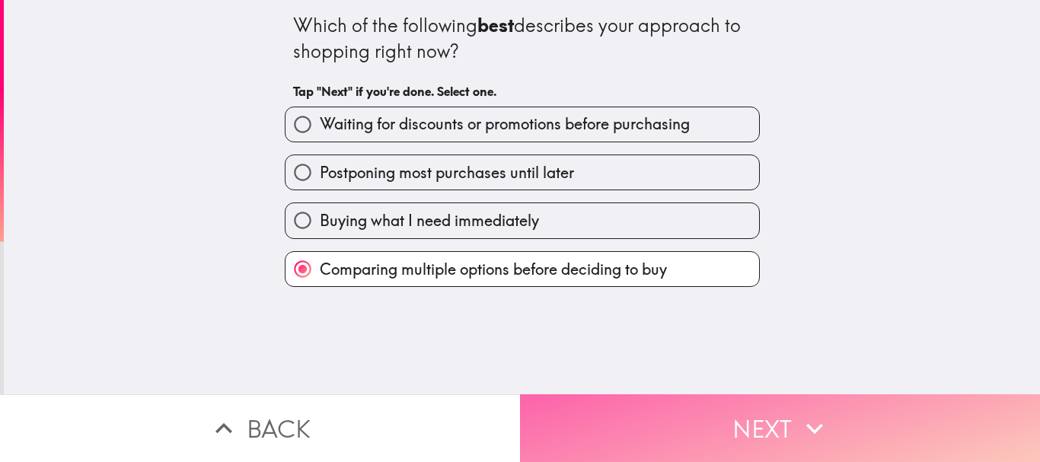
click at [807, 423] on icon "button" at bounding box center [814, 428] width 17 height 11
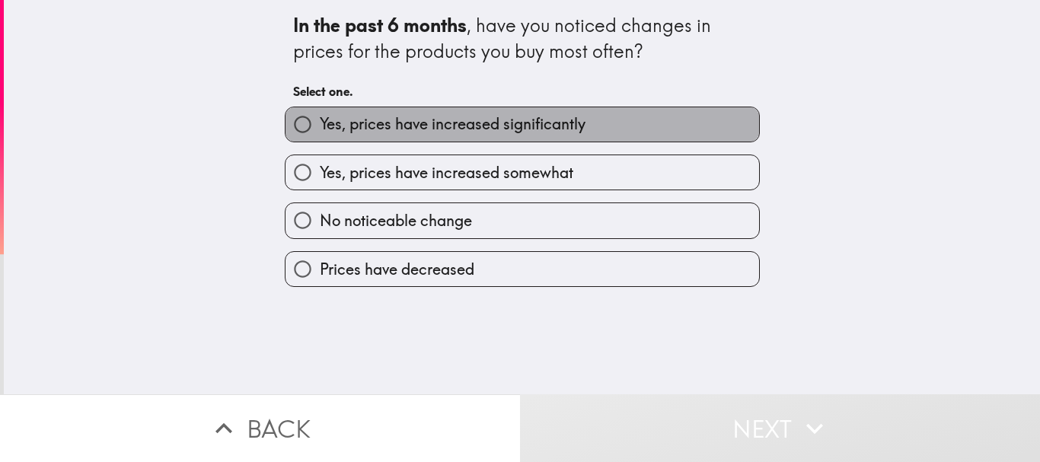
click at [595, 134] on label "Yes, prices have increased significantly" at bounding box center [522, 124] width 474 height 34
click at [320, 134] on input "Yes, prices have increased significantly" at bounding box center [302, 124] width 34 height 34
radio input "true"
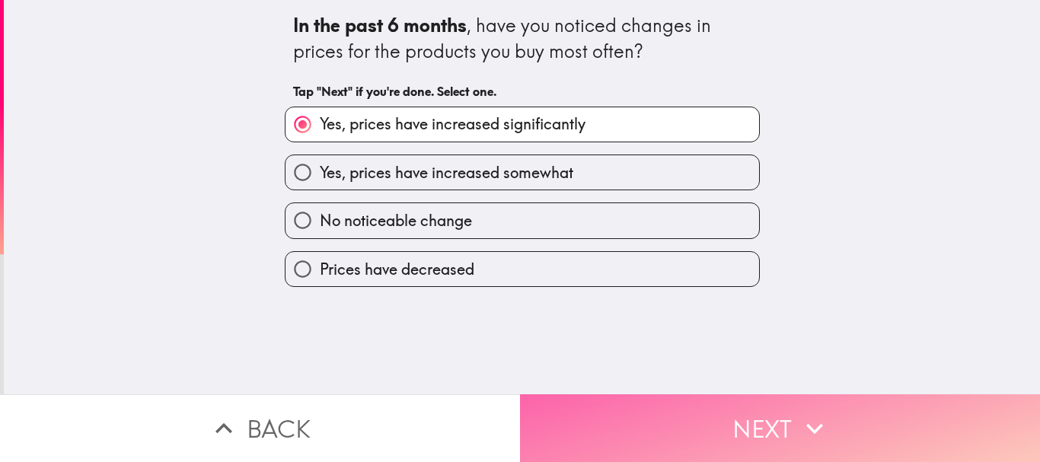
click at [807, 414] on icon "button" at bounding box center [814, 428] width 33 height 33
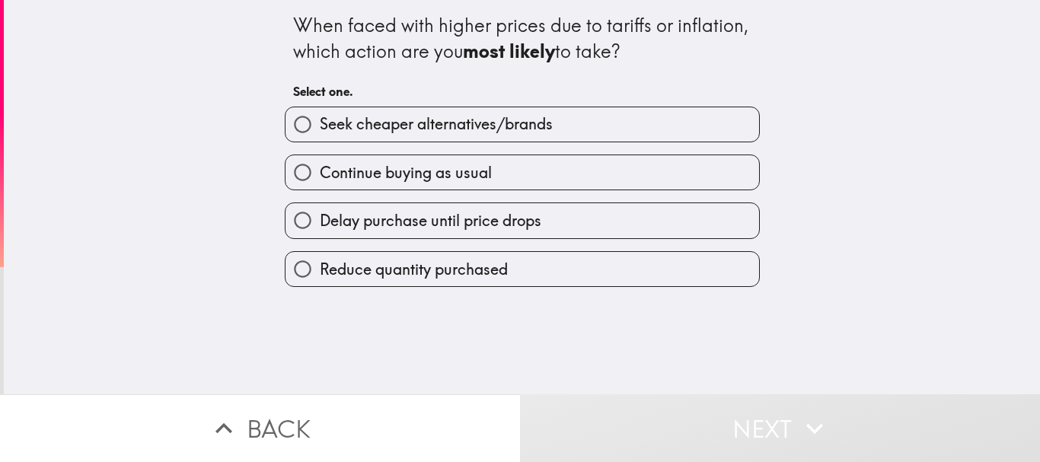
click at [516, 178] on label "Continue buying as usual" at bounding box center [522, 172] width 474 height 34
click at [320, 178] on input "Continue buying as usual" at bounding box center [302, 172] width 34 height 34
radio input "true"
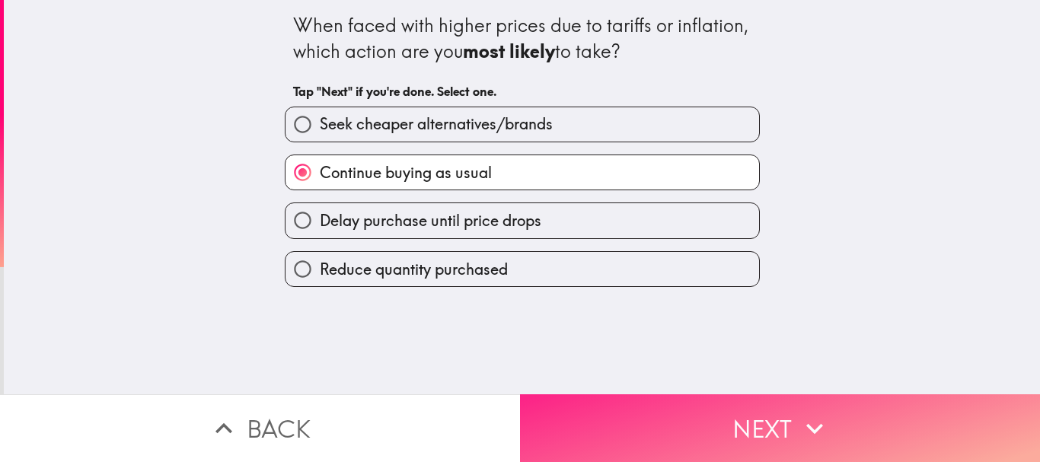
click at [812, 423] on icon "button" at bounding box center [814, 428] width 17 height 11
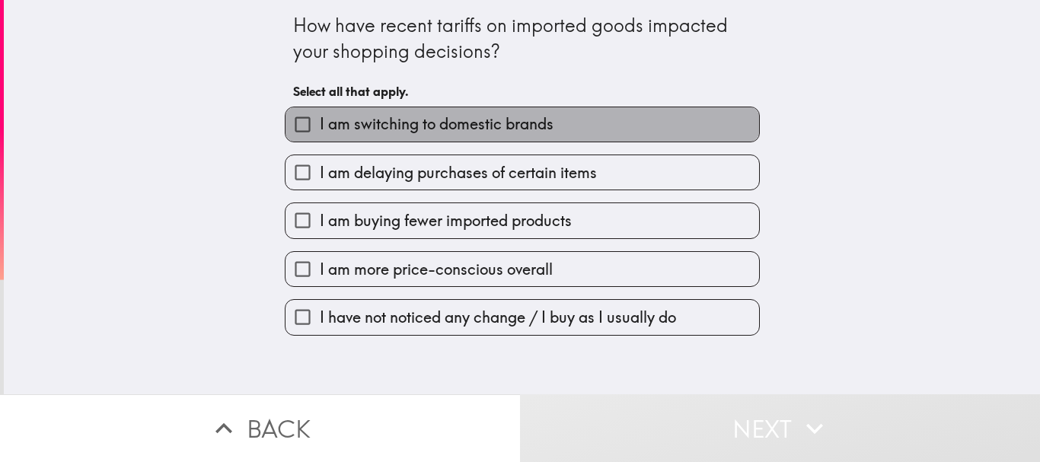
click at [546, 135] on label "I am switching to domestic brands" at bounding box center [522, 124] width 474 height 34
click at [320, 135] on input "I am switching to domestic brands" at bounding box center [302, 124] width 34 height 34
checkbox input "true"
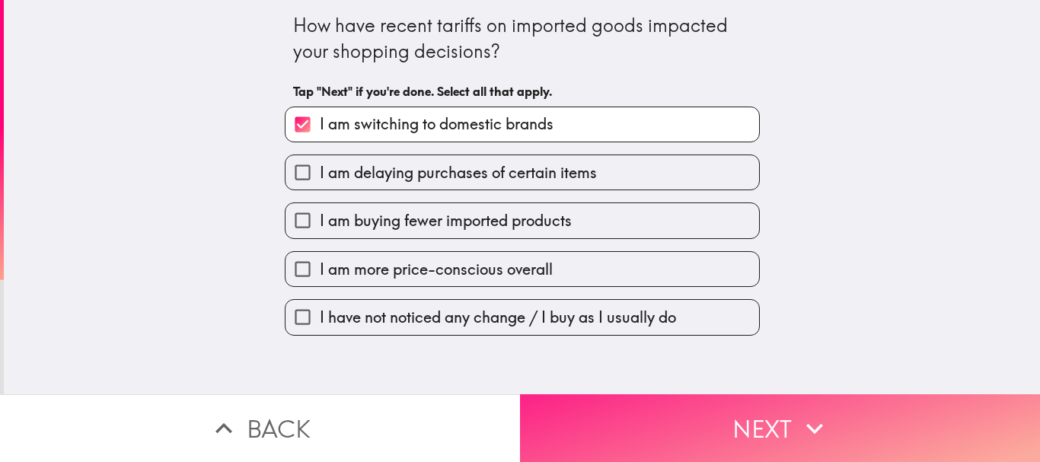
click at [804, 413] on icon "button" at bounding box center [814, 428] width 33 height 33
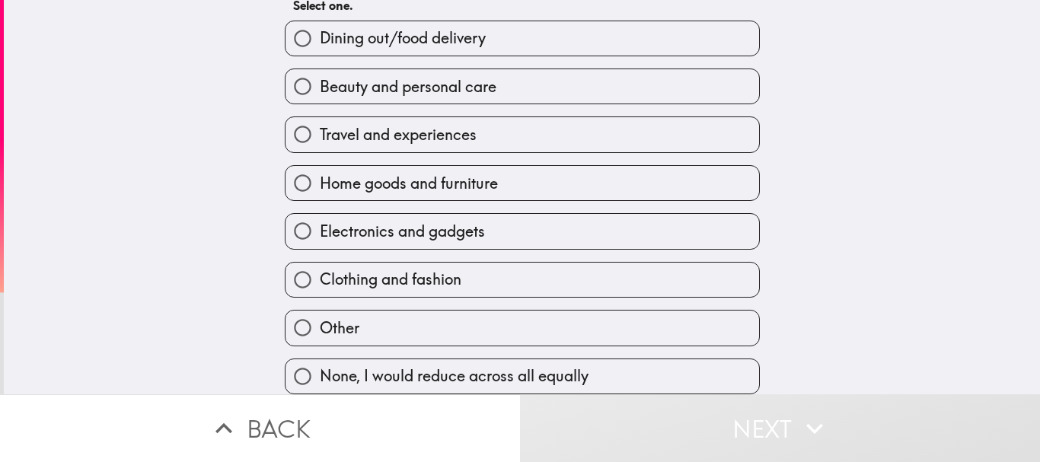
scroll to position [97, 0]
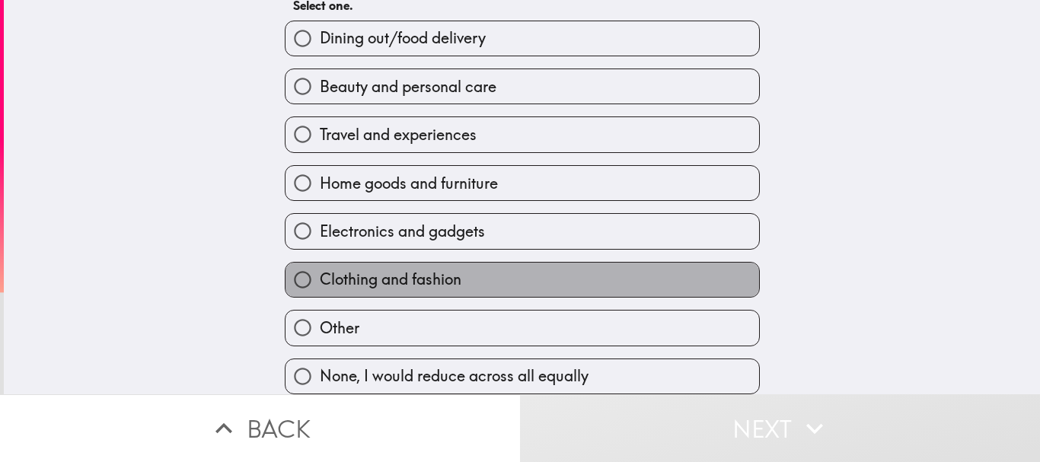
click at [439, 273] on span "Clothing and fashion" at bounding box center [391, 279] width 142 height 21
click at [320, 273] on input "Clothing and fashion" at bounding box center [302, 280] width 34 height 34
radio input "true"
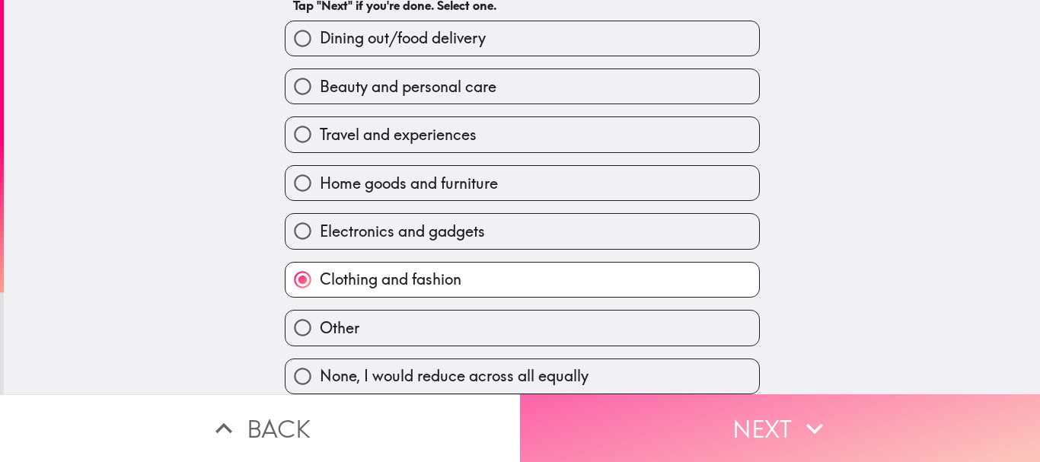
click at [809, 415] on icon "button" at bounding box center [814, 428] width 33 height 33
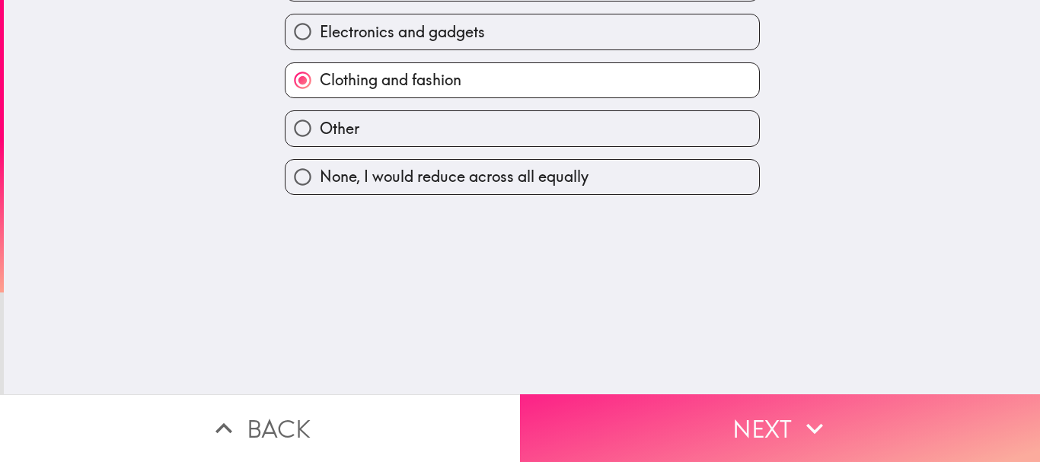
scroll to position [0, 0]
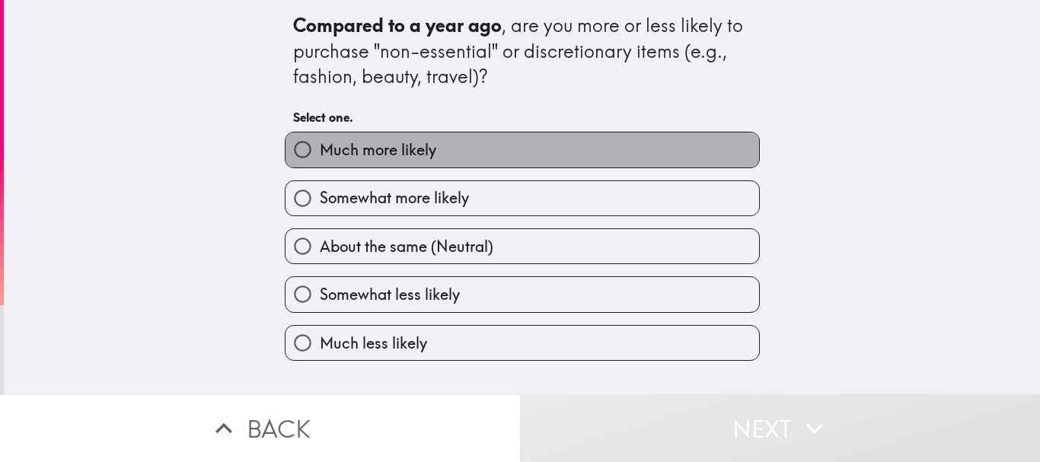
click at [416, 156] on span "Much more likely" at bounding box center [378, 149] width 116 height 21
click at [320, 156] on input "Much more likely" at bounding box center [302, 149] width 34 height 34
radio input "true"
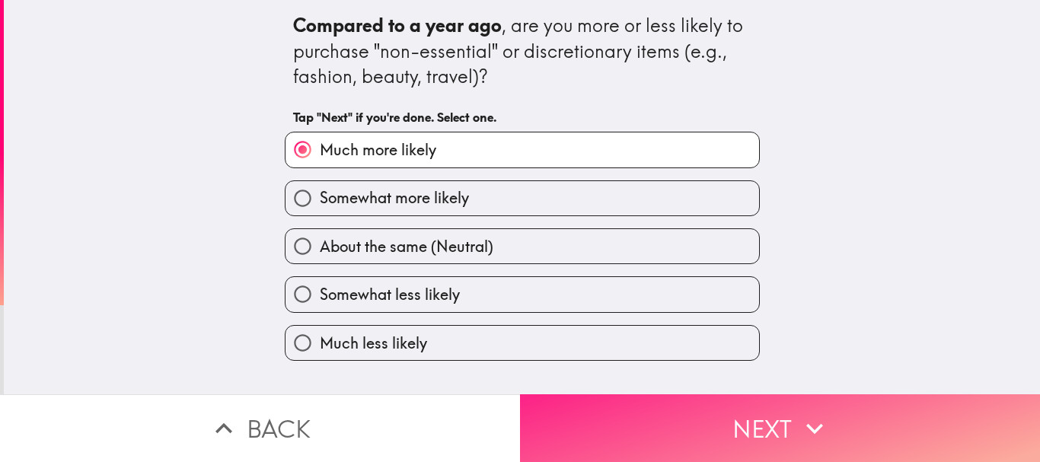
click at [801, 416] on icon "button" at bounding box center [814, 428] width 33 height 33
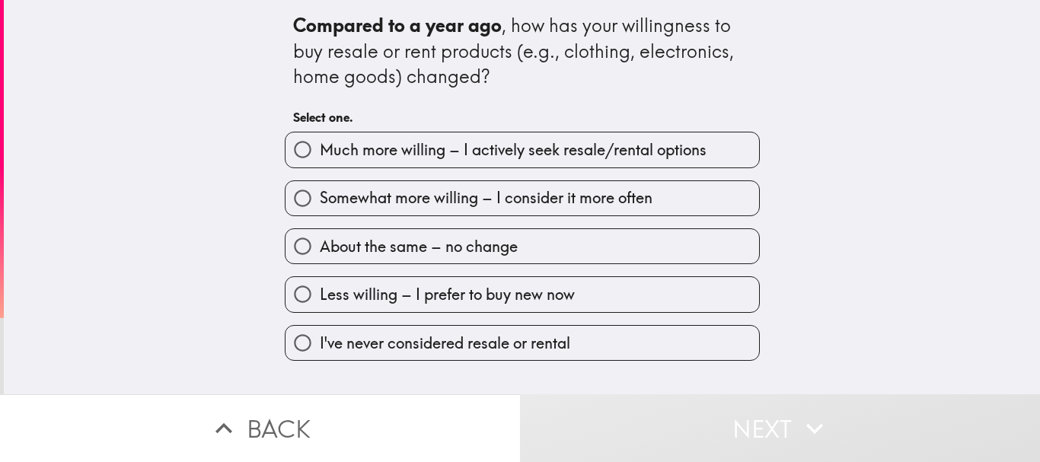
click at [537, 155] on span "Much more willing – I actively seek resale/rental options" at bounding box center [513, 149] width 387 height 21
click at [320, 155] on input "Much more willing – I actively seek resale/rental options" at bounding box center [302, 149] width 34 height 34
radio input "true"
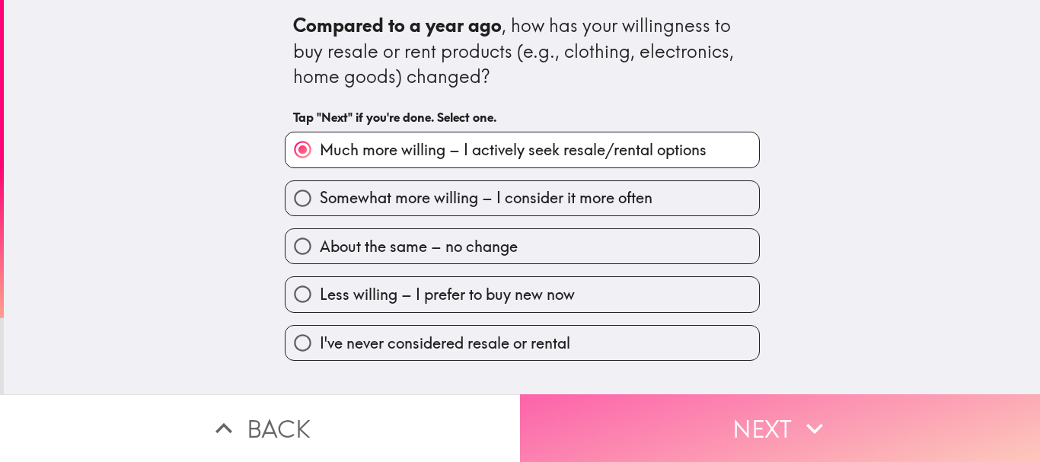
click at [805, 420] on icon "button" at bounding box center [814, 428] width 33 height 33
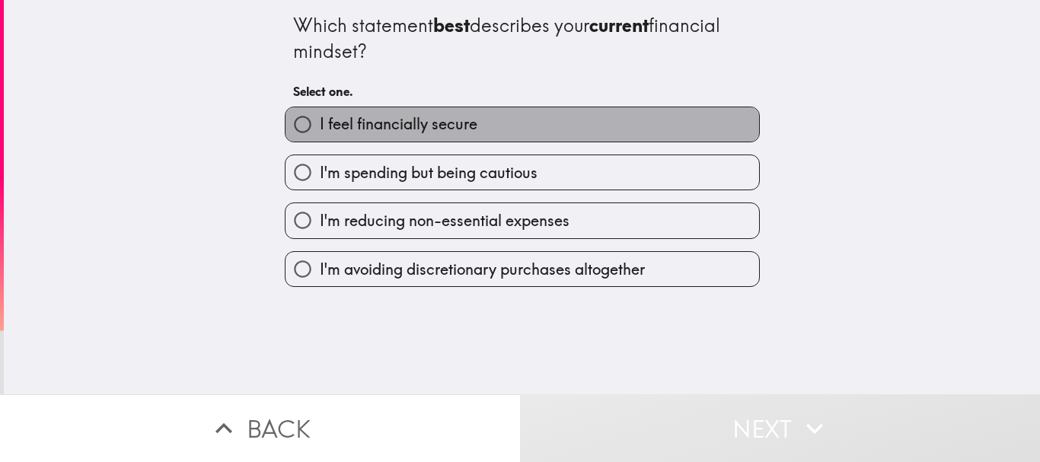
click at [521, 138] on label "I feel financially secure" at bounding box center [522, 124] width 474 height 34
click at [320, 138] on input "I feel financially secure" at bounding box center [302, 124] width 34 height 34
radio input "true"
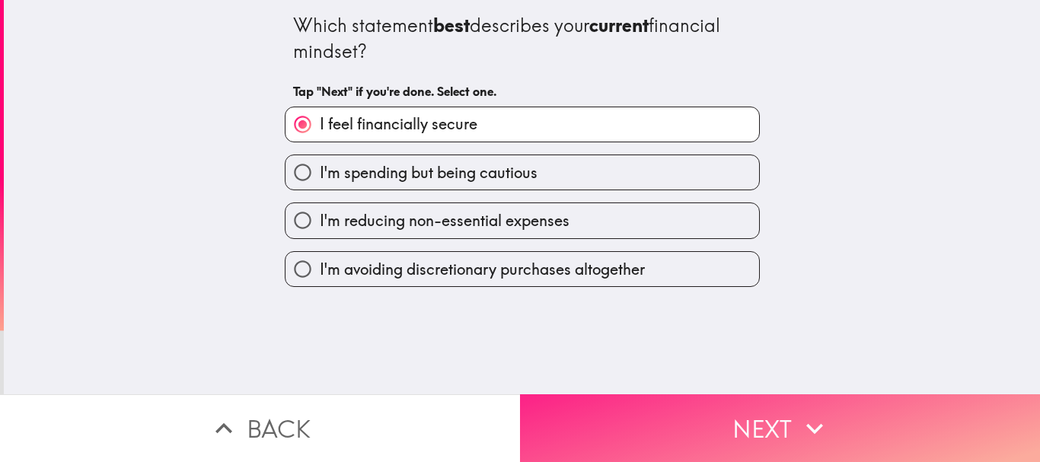
click at [804, 413] on icon "button" at bounding box center [814, 428] width 33 height 33
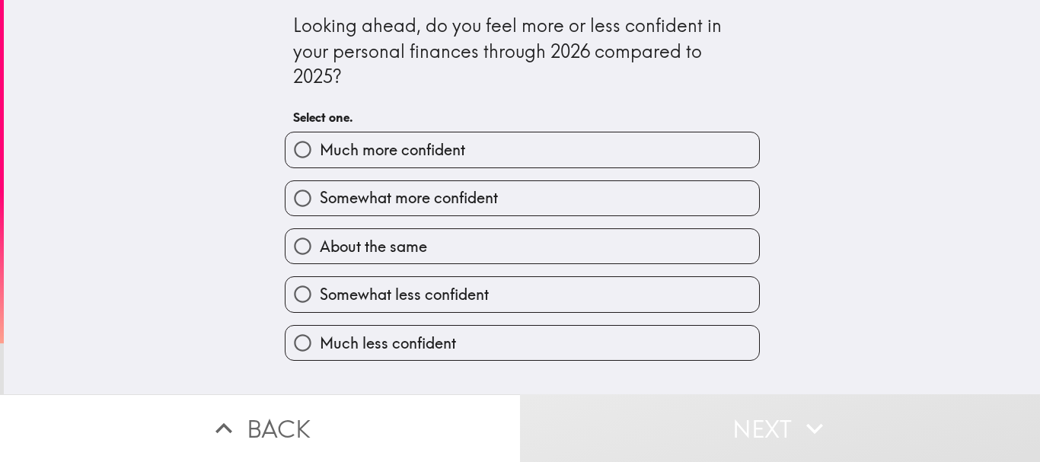
click at [541, 158] on label "Much more confident" at bounding box center [522, 149] width 474 height 34
click at [320, 158] on input "Much more confident" at bounding box center [302, 149] width 34 height 34
radio input "true"
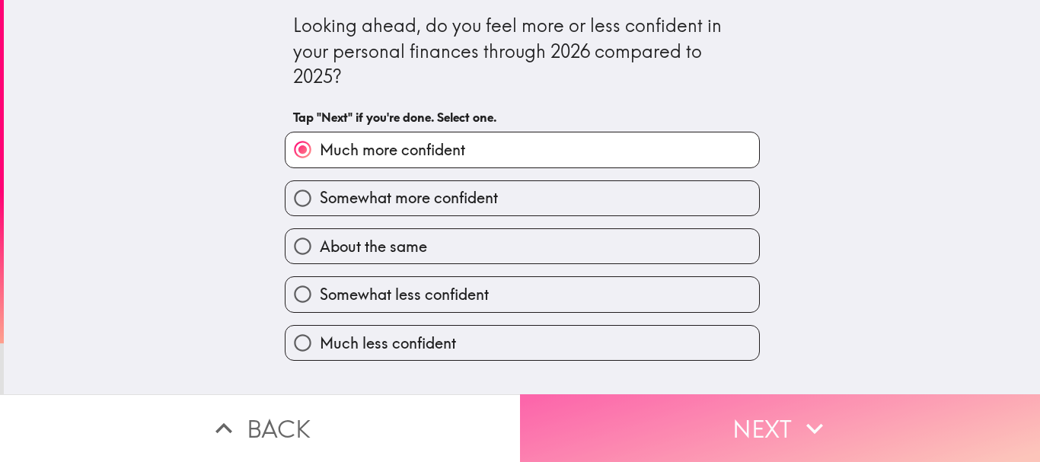
click at [806, 423] on icon "button" at bounding box center [814, 428] width 17 height 11
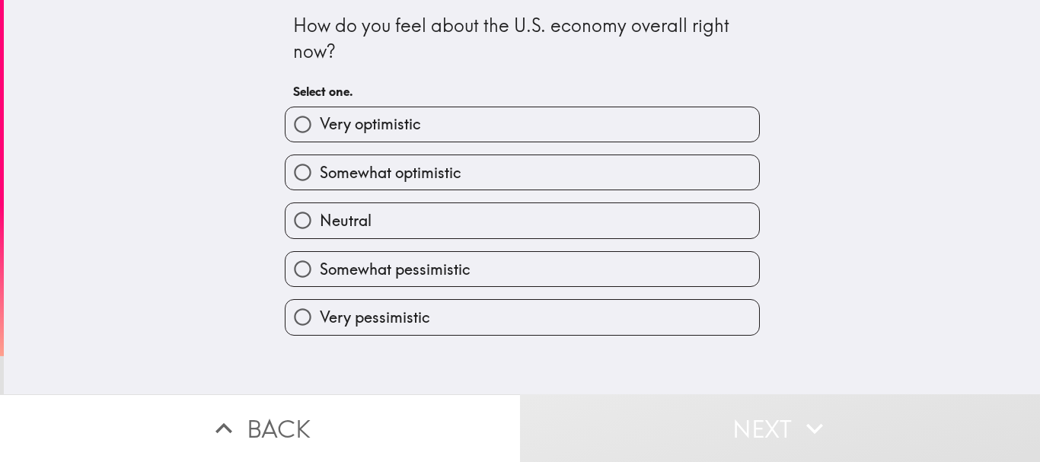
click at [437, 316] on label "Very pessimistic" at bounding box center [522, 317] width 474 height 34
click at [320, 316] on input "Very pessimistic" at bounding box center [302, 317] width 34 height 34
radio input "true"
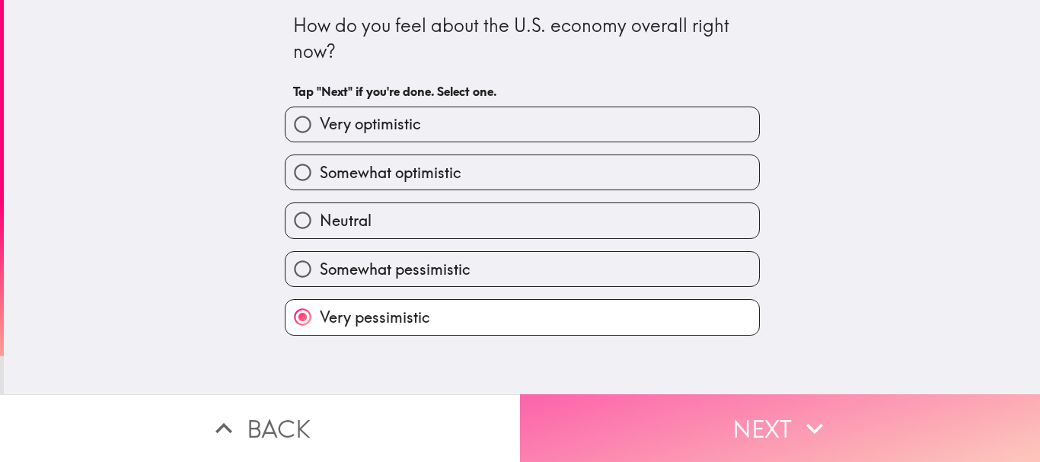
click at [800, 412] on icon "button" at bounding box center [814, 428] width 33 height 33
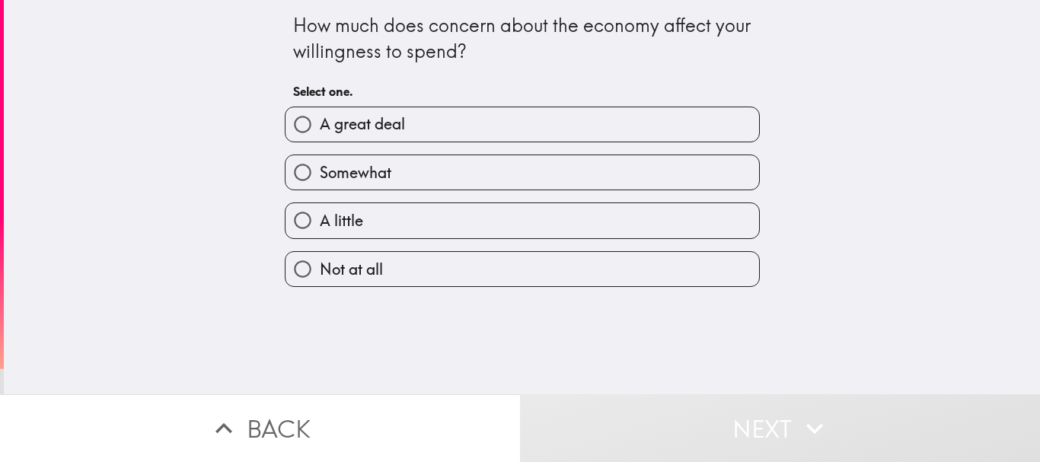
click at [456, 132] on label "A great deal" at bounding box center [522, 124] width 474 height 34
click at [320, 132] on input "A great deal" at bounding box center [302, 124] width 34 height 34
radio input "true"
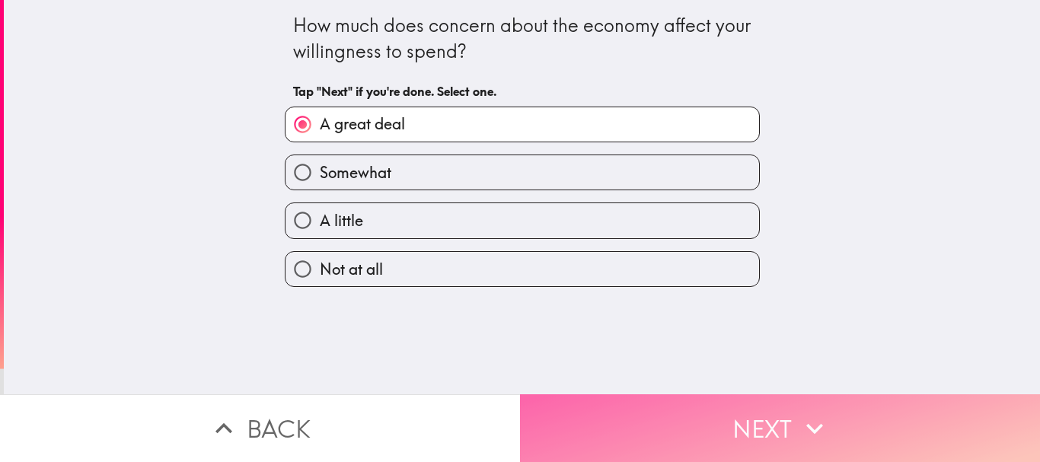
click at [811, 413] on icon "button" at bounding box center [814, 428] width 33 height 33
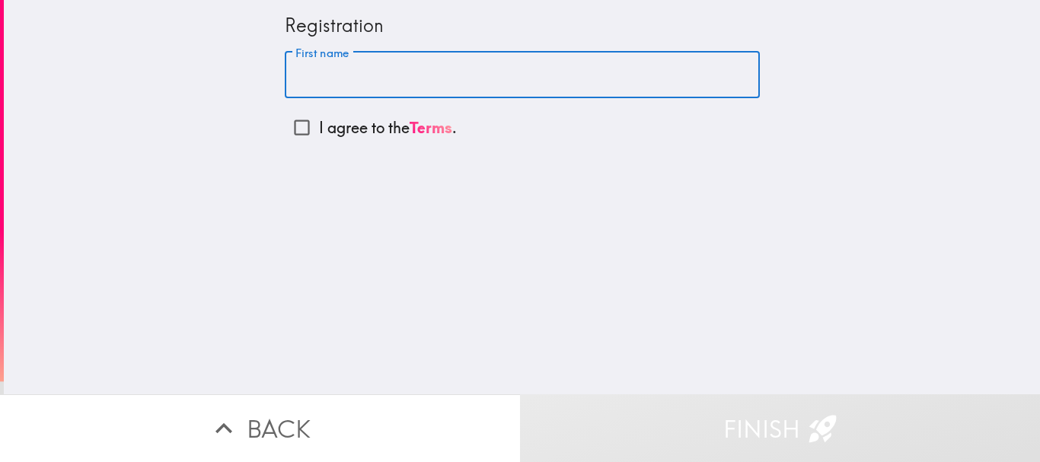
click at [459, 77] on input "First name" at bounding box center [522, 75] width 475 height 47
type input "[PERSON_NAME]"
click at [287, 130] on input "I agree to the Terms ." at bounding box center [302, 127] width 34 height 34
checkbox input "true"
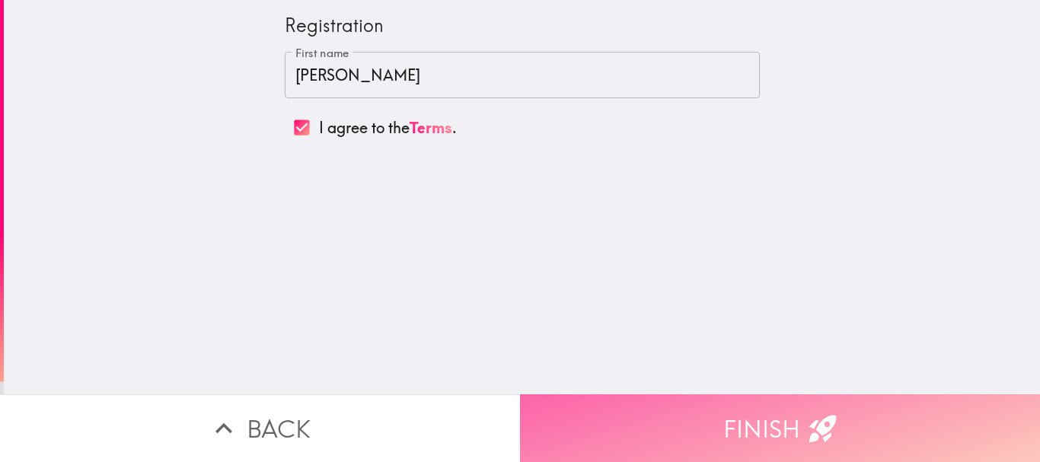
click at [794, 427] on button "Finish" at bounding box center [780, 428] width 520 height 68
